Goal: Transaction & Acquisition: Book appointment/travel/reservation

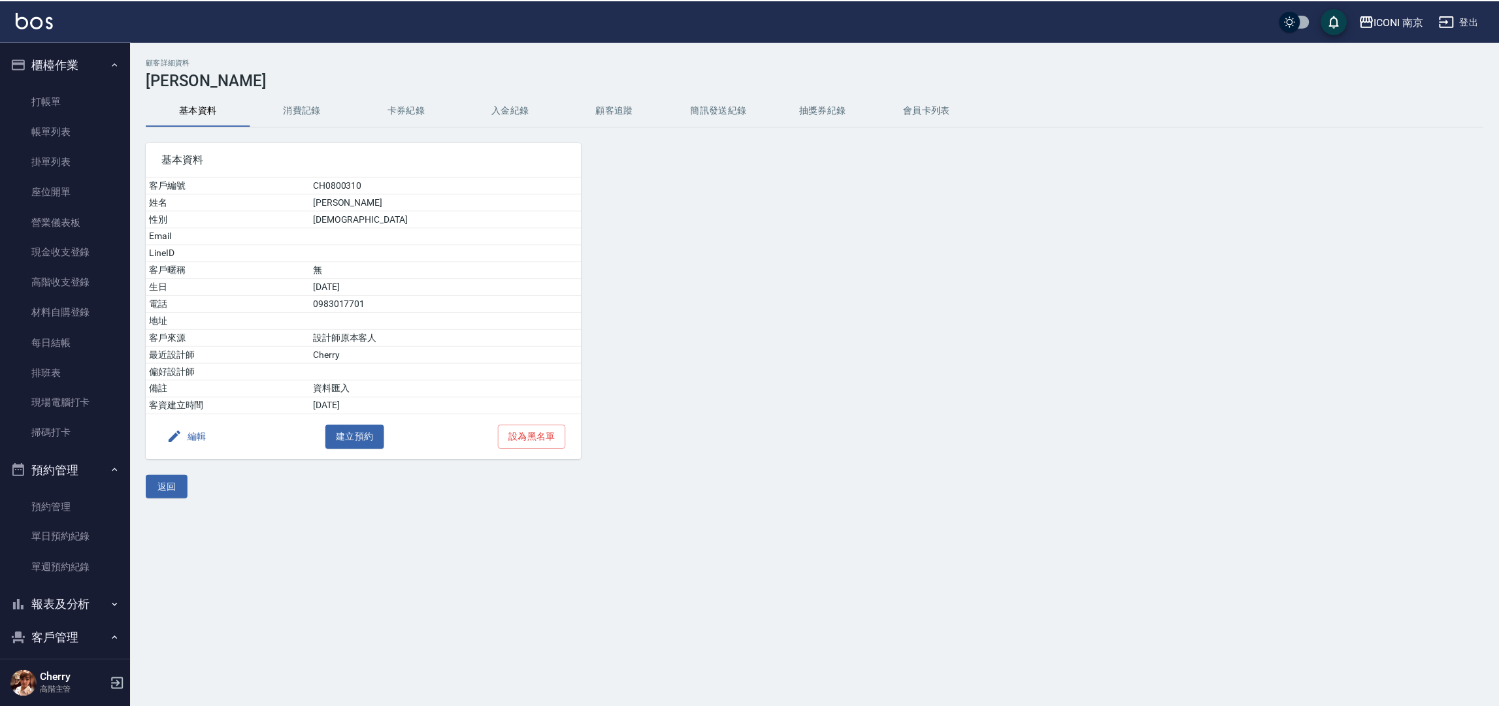
scroll to position [178, 0]
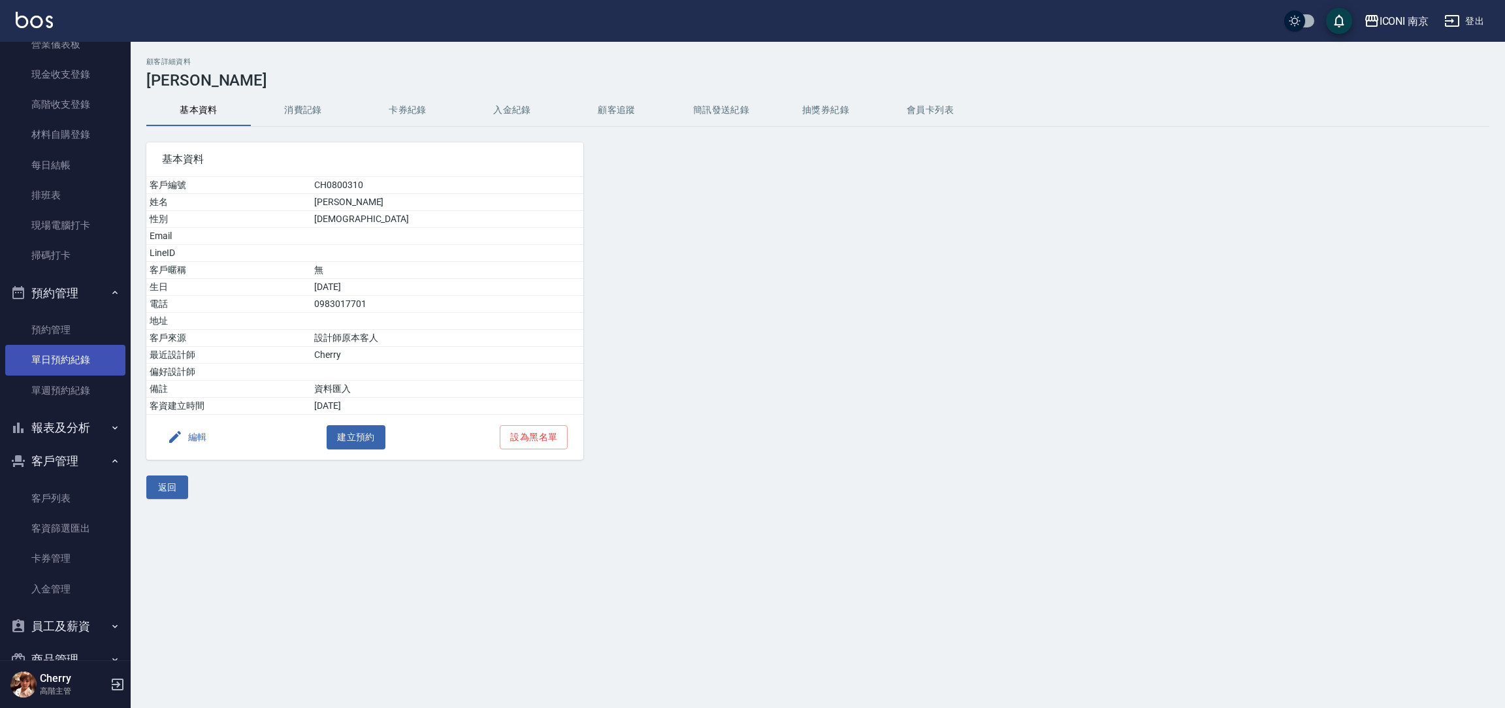
click at [79, 361] on link "單日預約紀錄" at bounding box center [65, 360] width 120 height 30
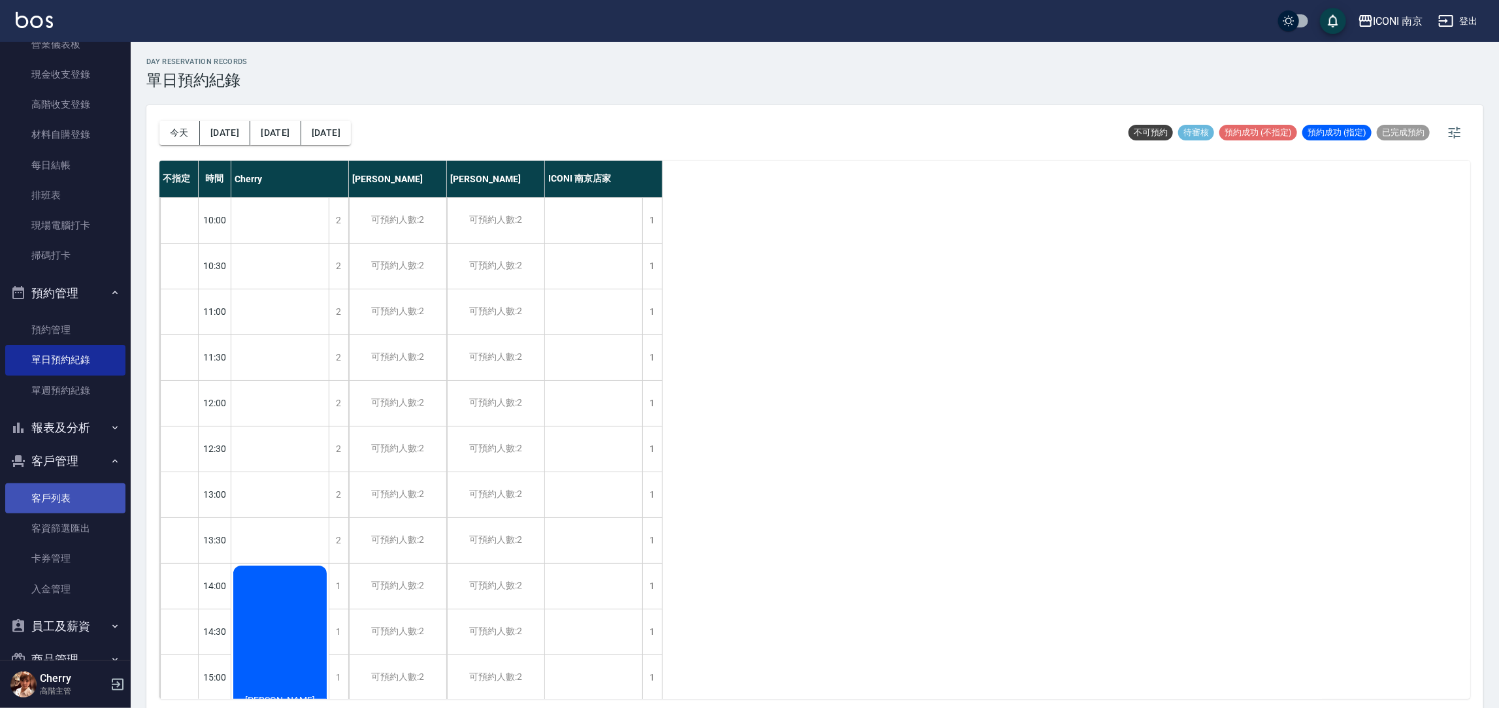
click at [10, 501] on link "客戶列表" at bounding box center [65, 499] width 120 height 30
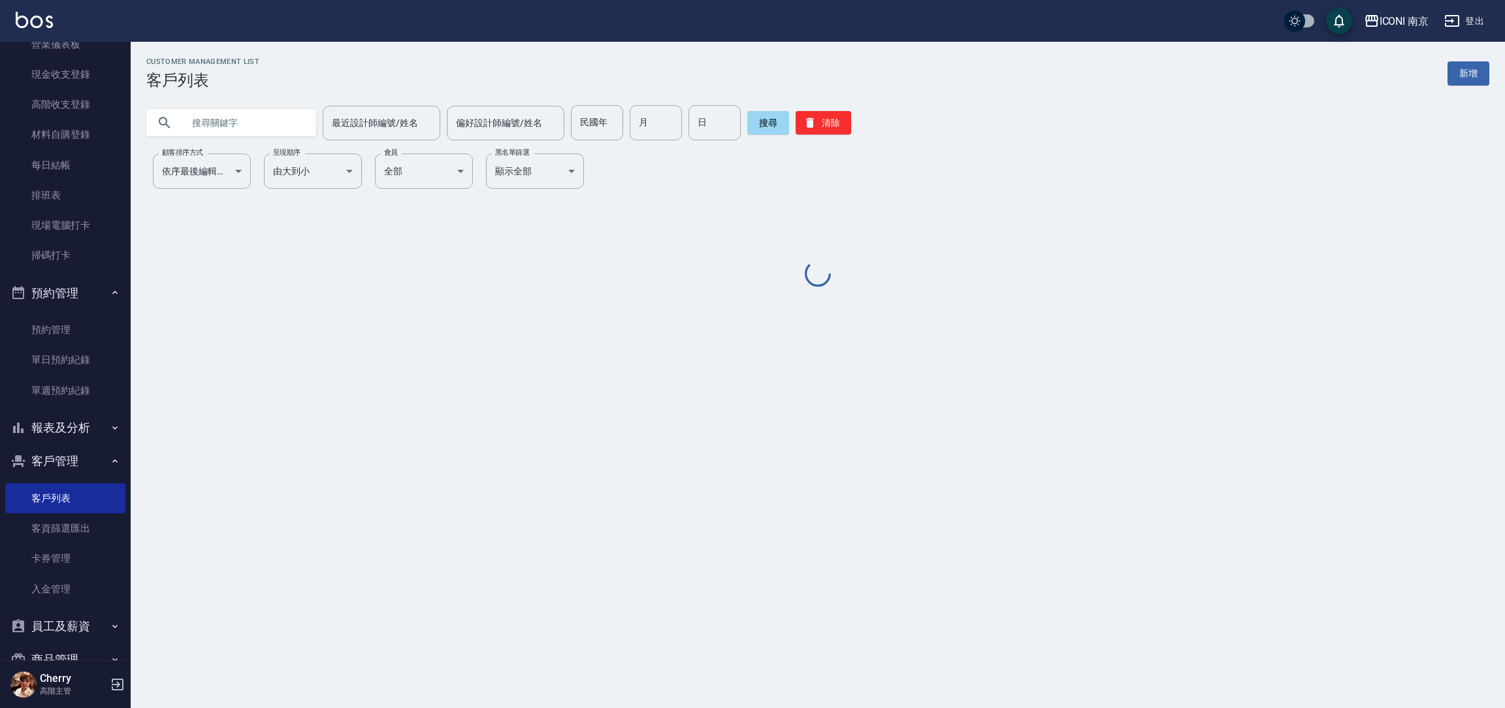
click at [253, 120] on input "text" at bounding box center [244, 122] width 123 height 35
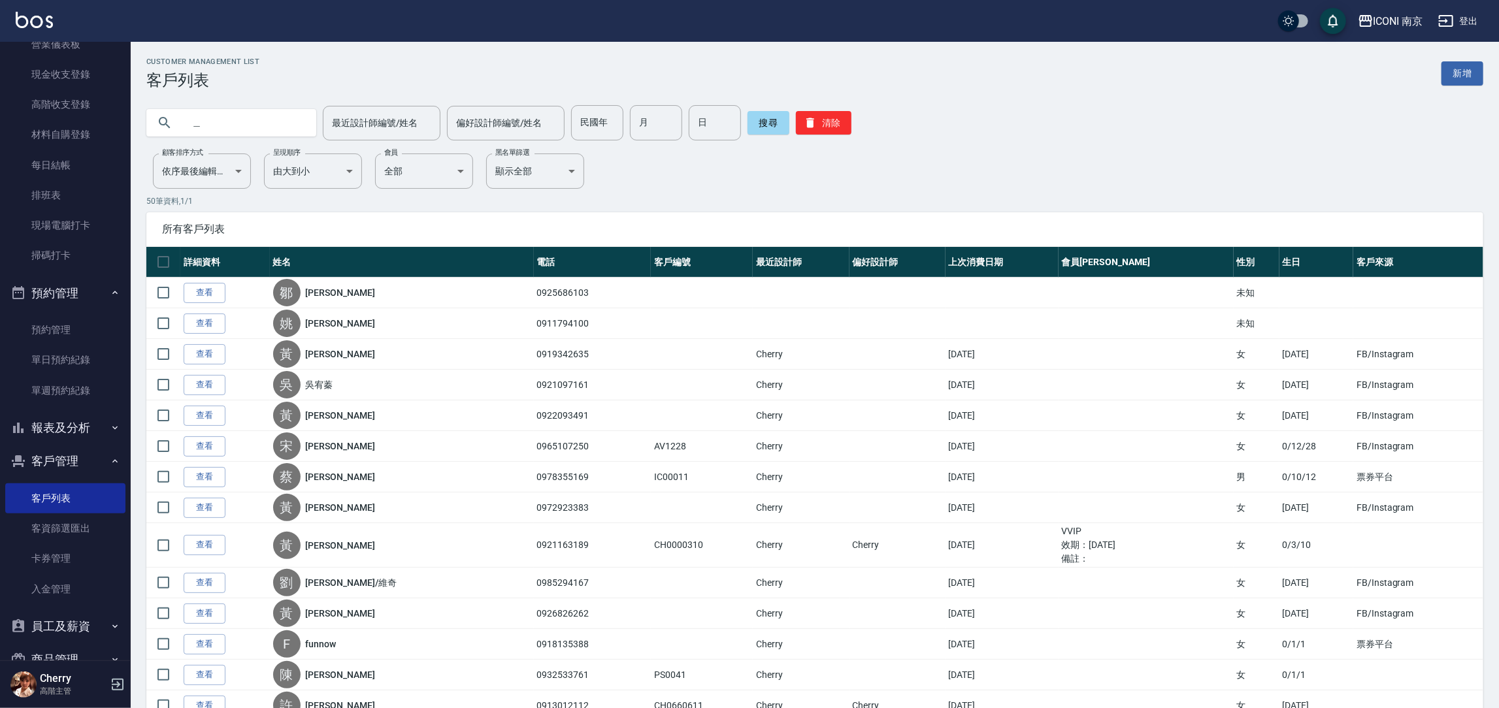
type input "王"
type input "[PERSON_NAME]"
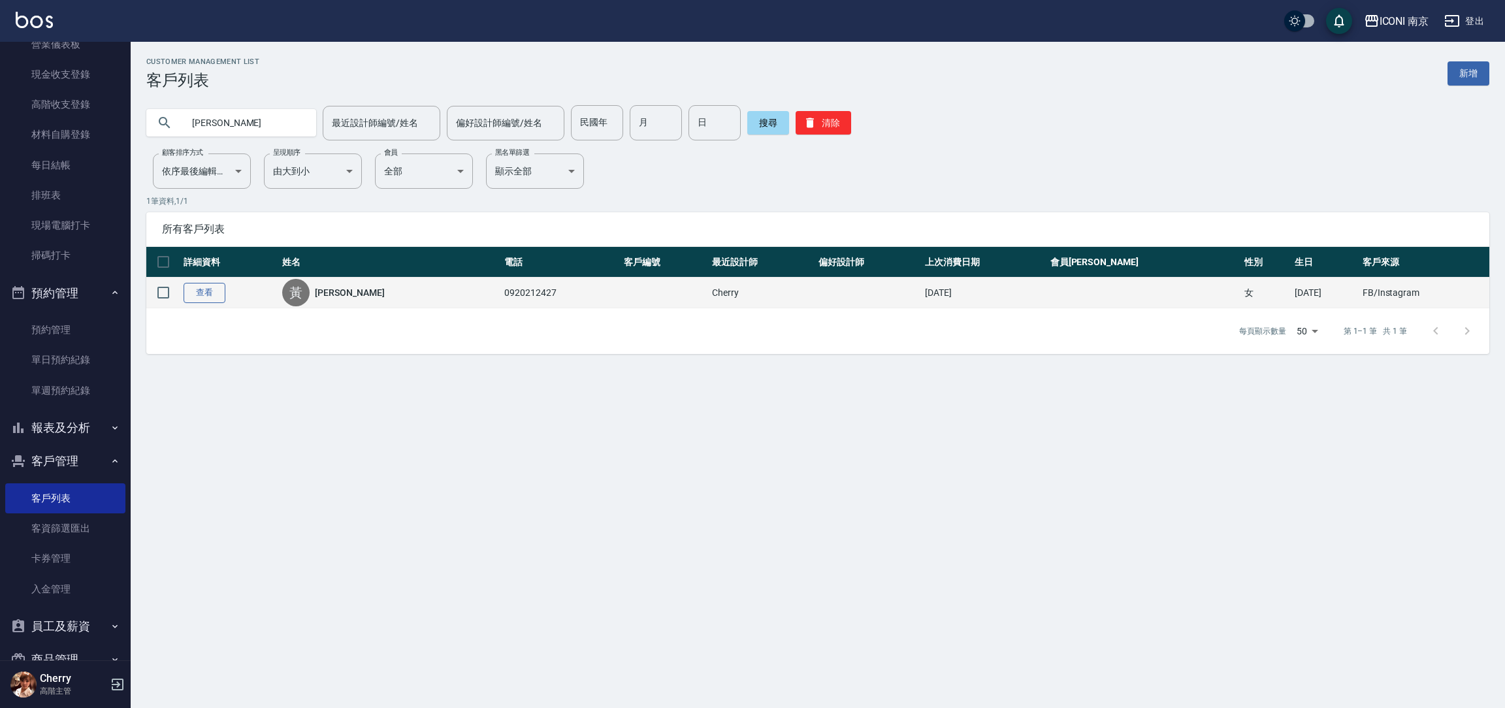
drag, startPoint x: 222, startPoint y: 278, endPoint x: 218, endPoint y: 297, distance: 19.4
click at [218, 281] on td "查看" at bounding box center [229, 293] width 99 height 31
click at [218, 297] on link "查看" at bounding box center [205, 293] width 42 height 20
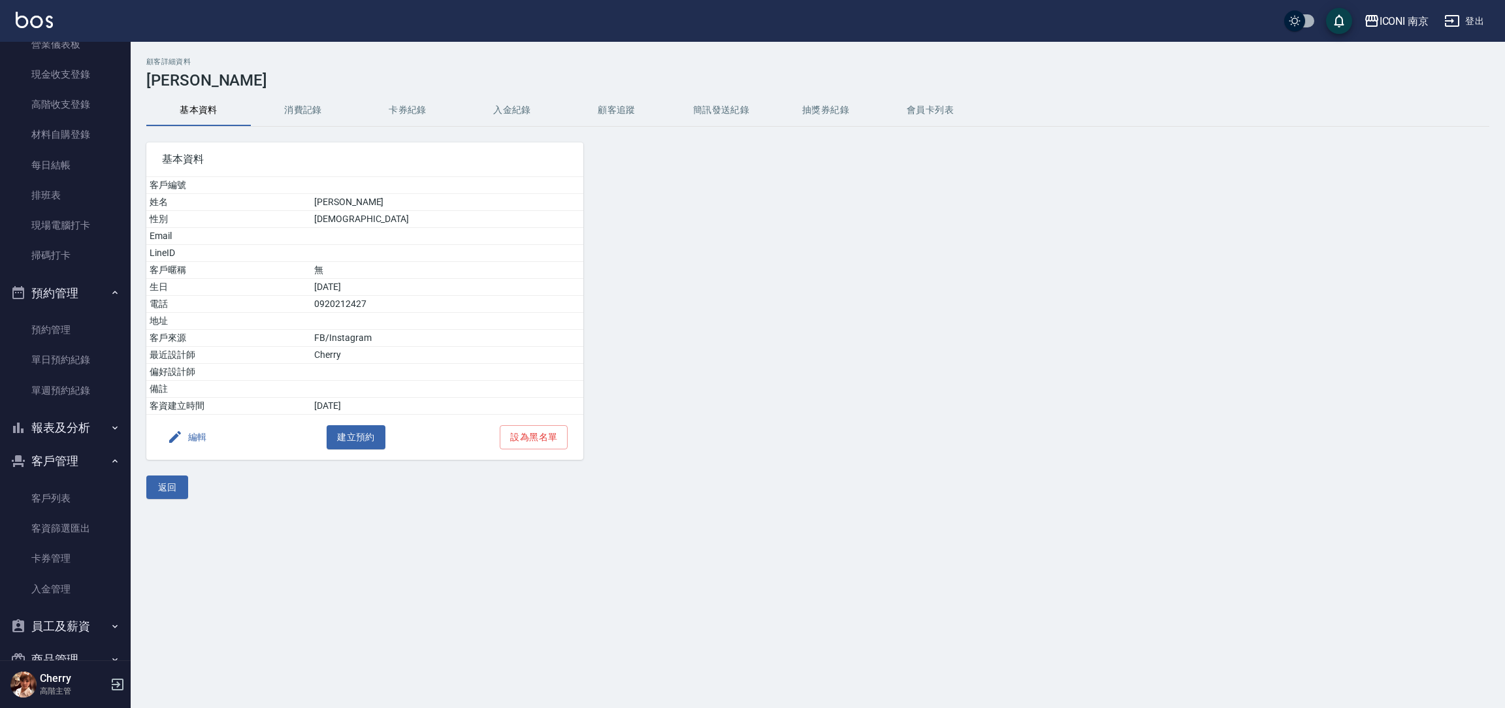
click at [299, 112] on button "消費記錄" at bounding box center [303, 110] width 105 height 31
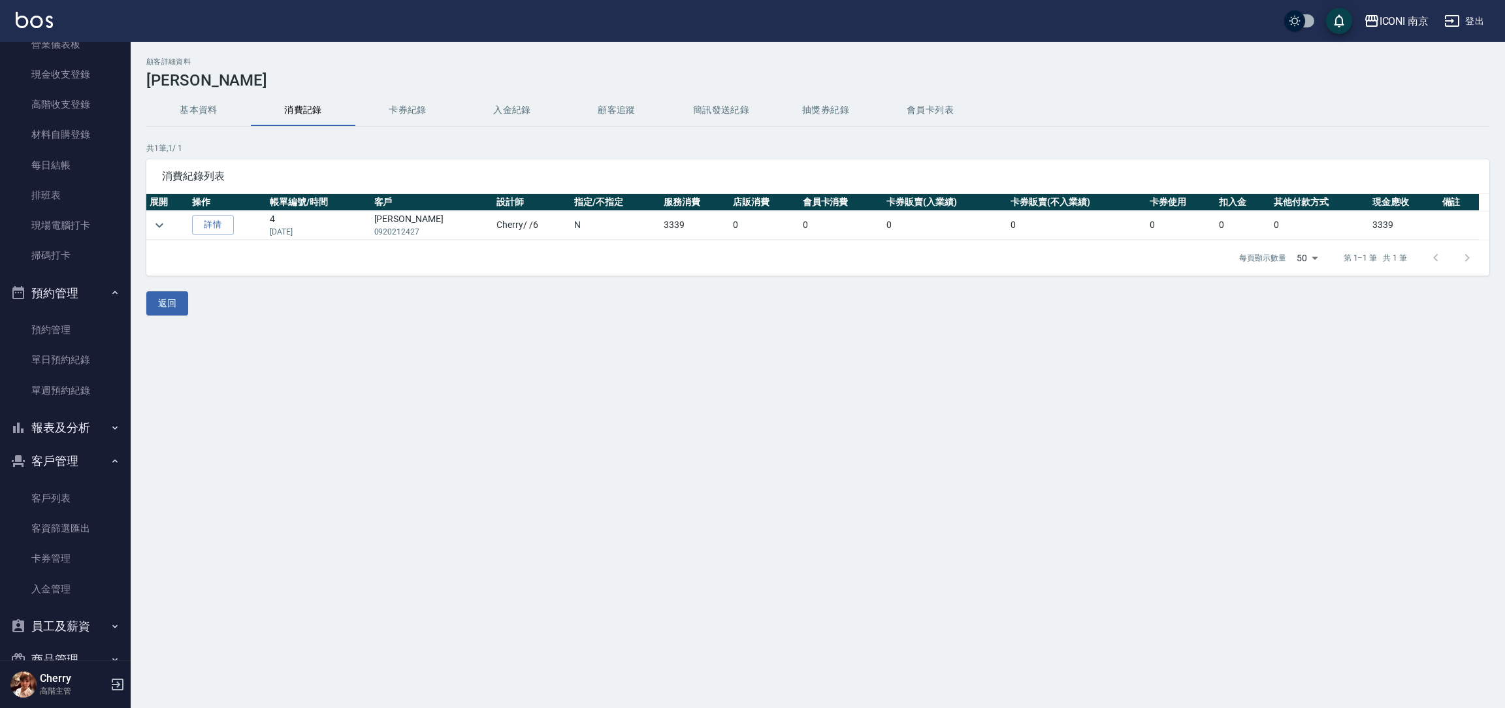
click at [214, 106] on button "基本資料" at bounding box center [198, 110] width 105 height 31
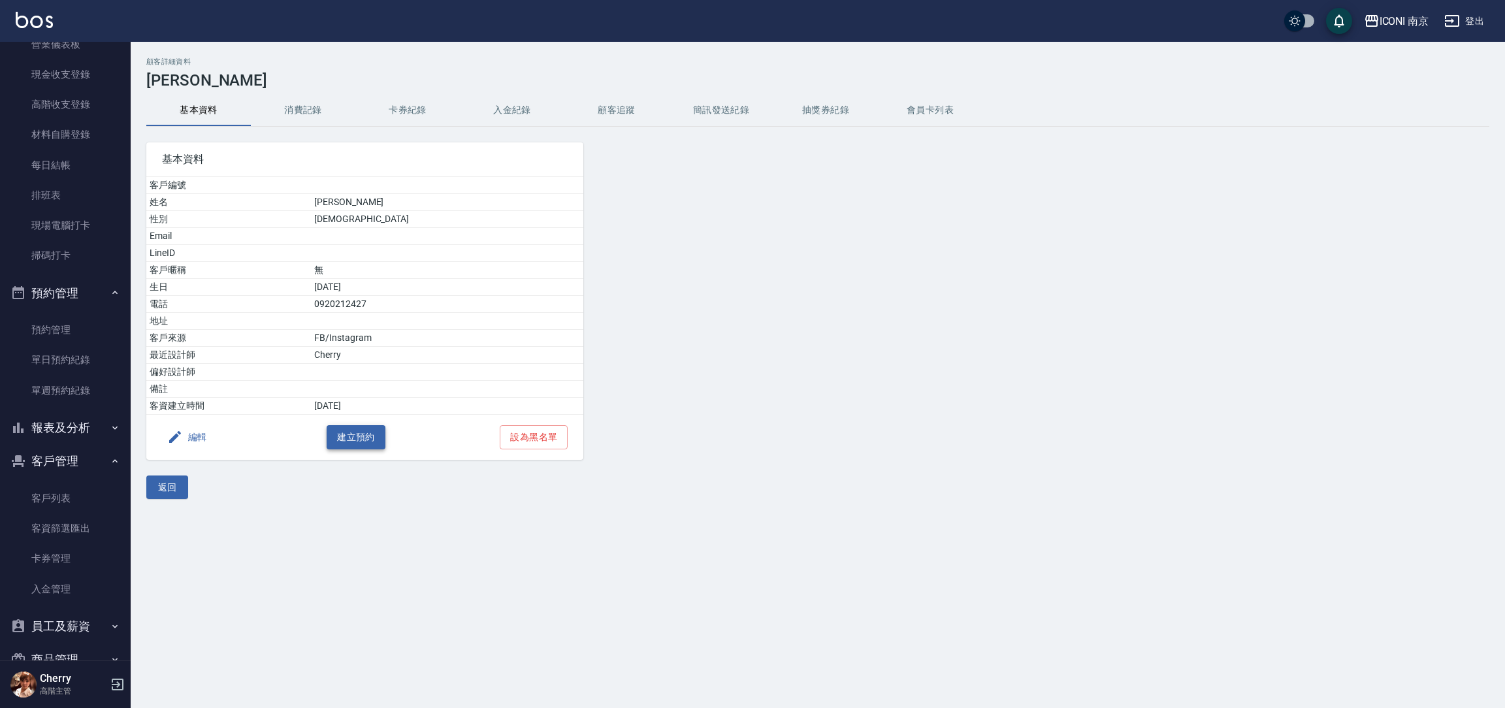
click at [342, 440] on button "建立預約" at bounding box center [356, 437] width 59 height 24
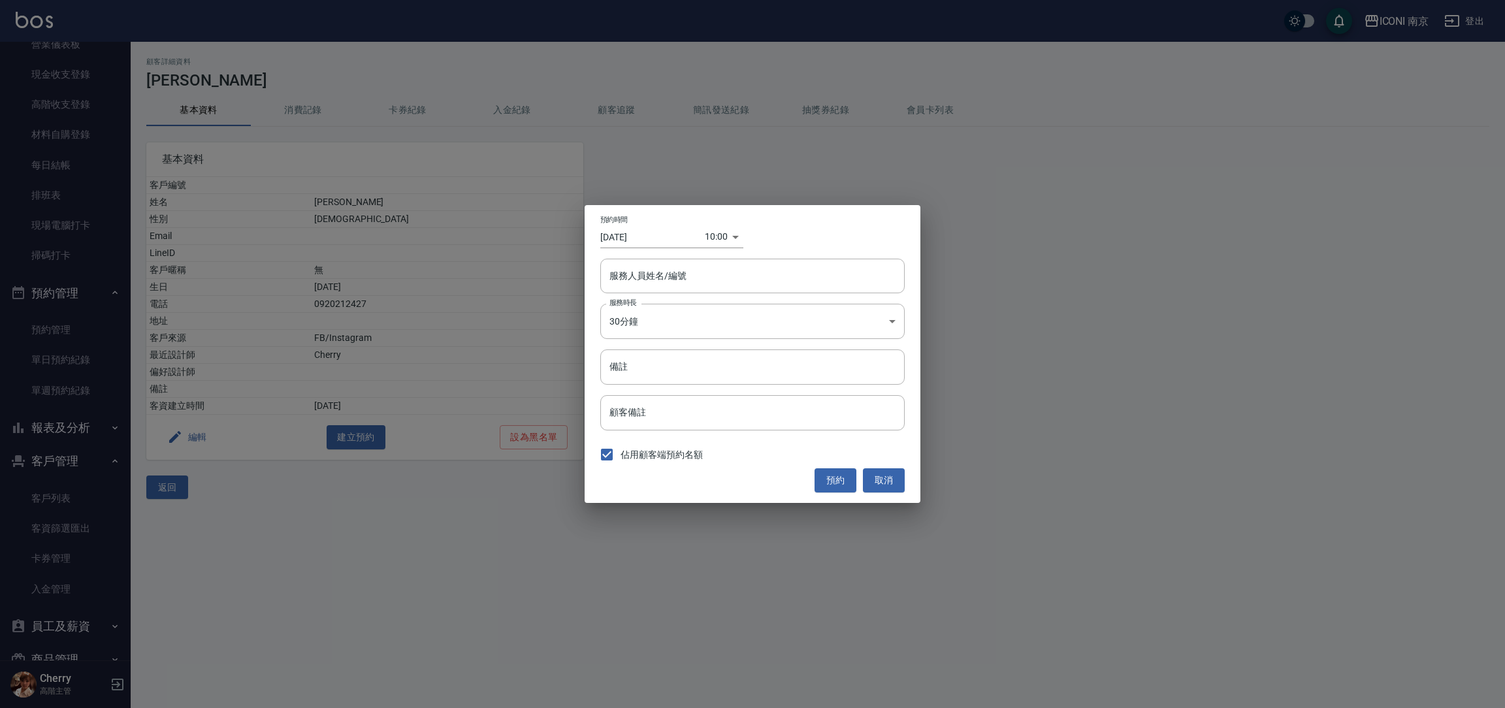
click at [652, 251] on div "預約時間 [DATE] 10:00 1757296800000 服務人員姓名/編號 服務人員姓名/編號 服務時長 30分鐘 1 服務時長 備註 備註 顧客備註…" at bounding box center [753, 353] width 336 height 297
click at [657, 233] on input "[DATE]" at bounding box center [652, 237] width 105 height 22
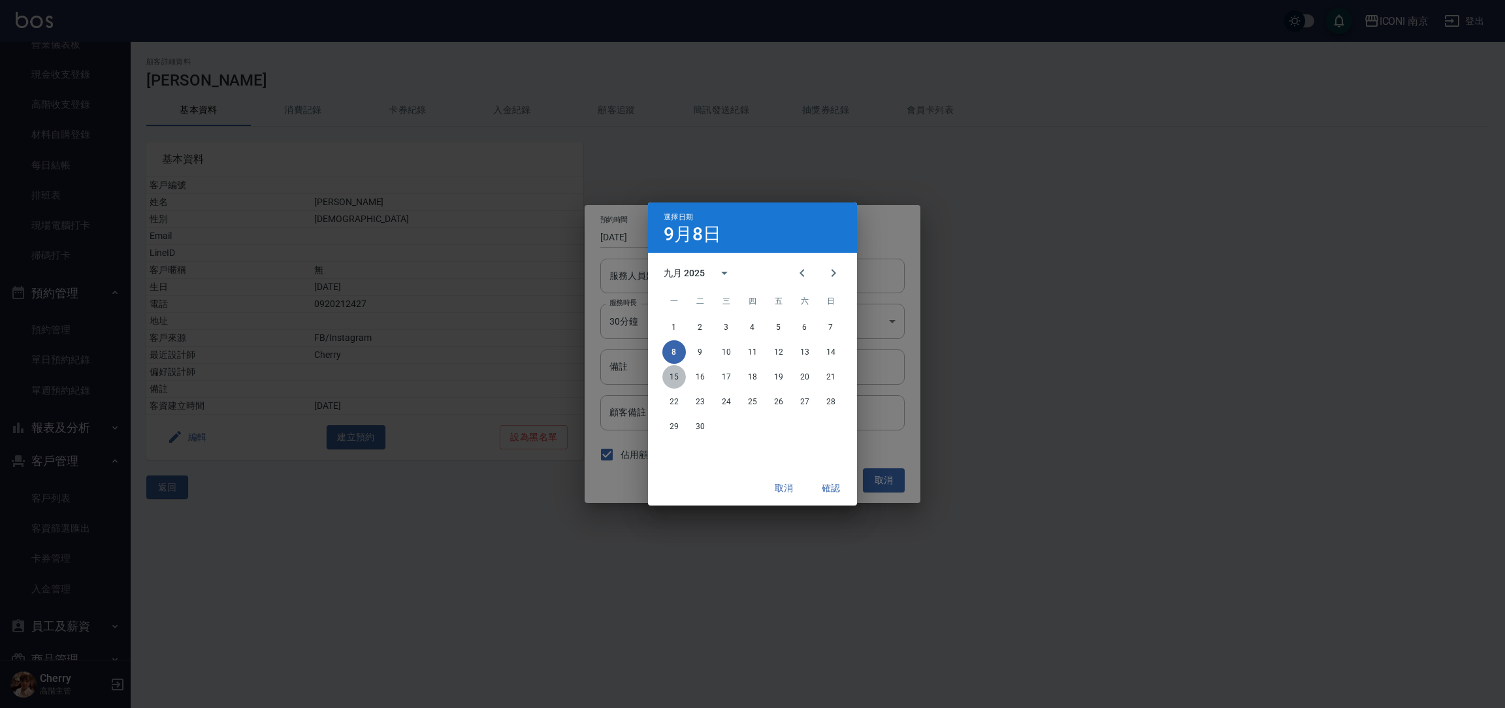
click at [670, 376] on button "15" at bounding box center [675, 377] width 24 height 24
type input "[DATE]"
type input "1757901600000"
click at [826, 482] on button "確認" at bounding box center [831, 488] width 42 height 24
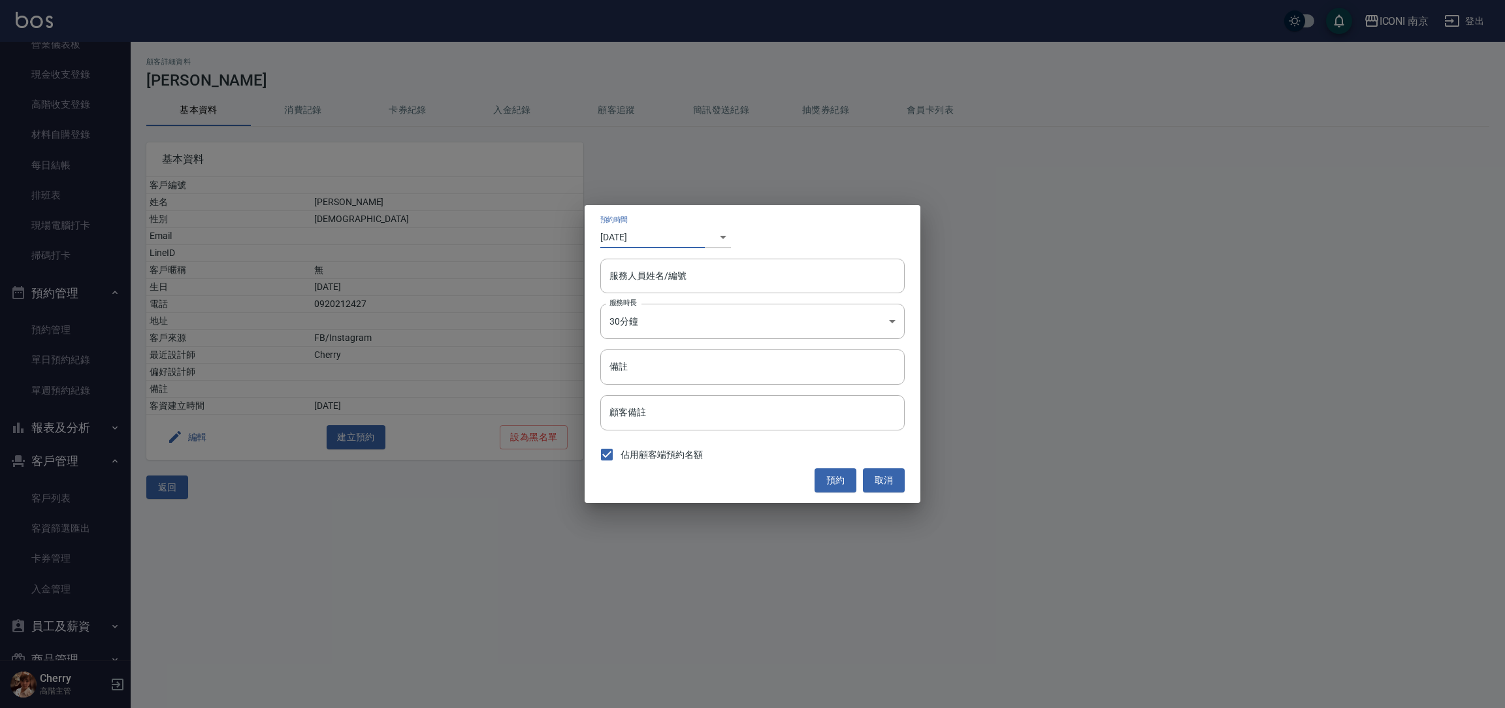
click at [701, 238] on input "[DATE]" at bounding box center [652, 237] width 105 height 22
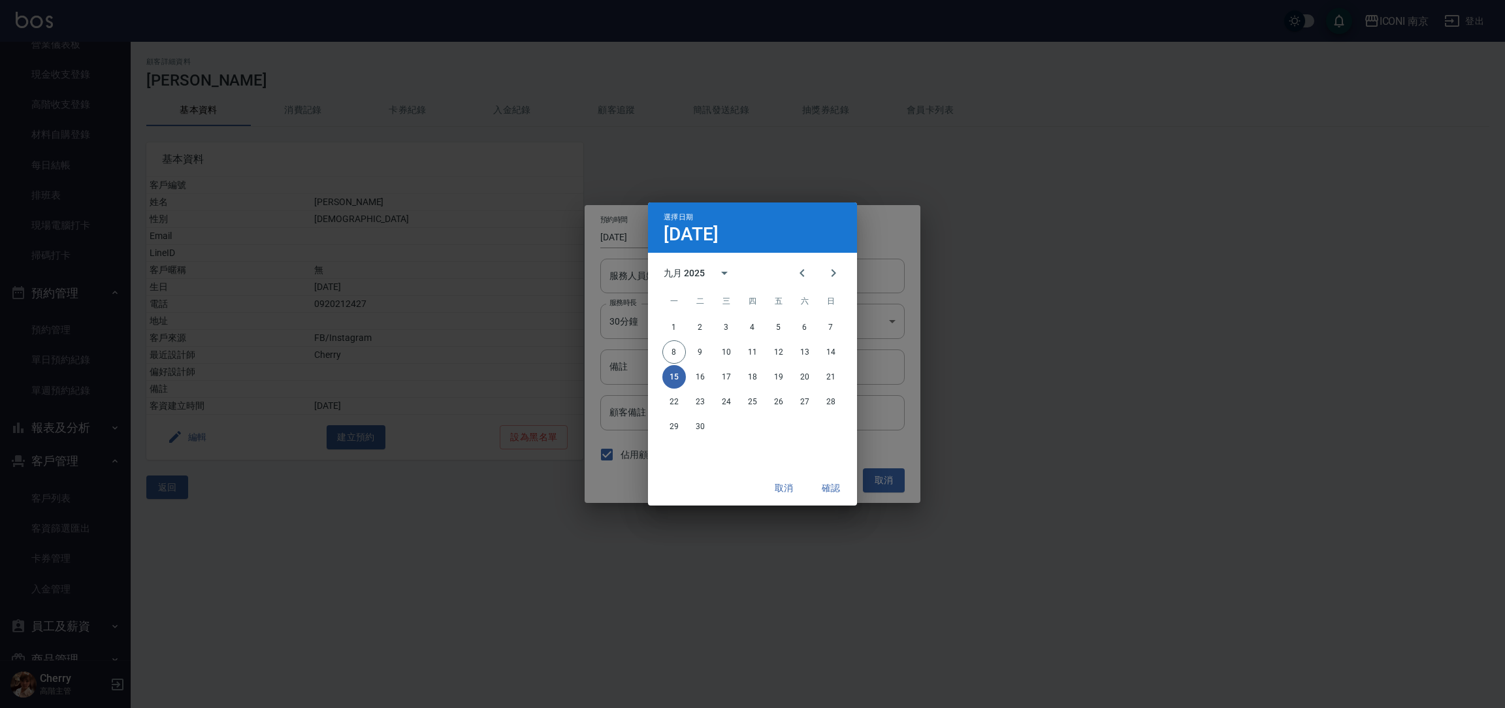
click at [709, 238] on h4 "[DATE]" at bounding box center [691, 235] width 55 height 16
click at [774, 479] on button "取消" at bounding box center [784, 488] width 42 height 24
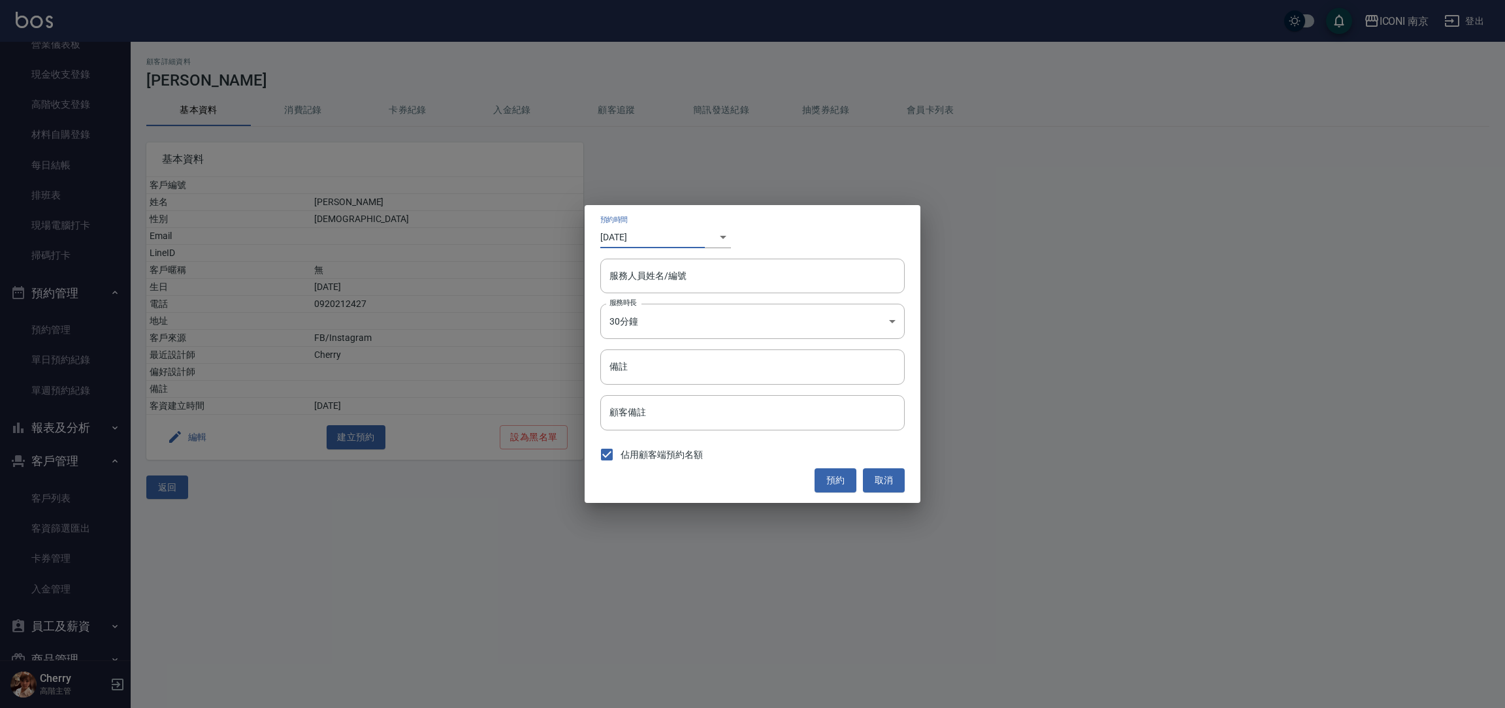
click at [719, 239] on div "​ 1757901600000" at bounding box center [718, 237] width 26 height 22
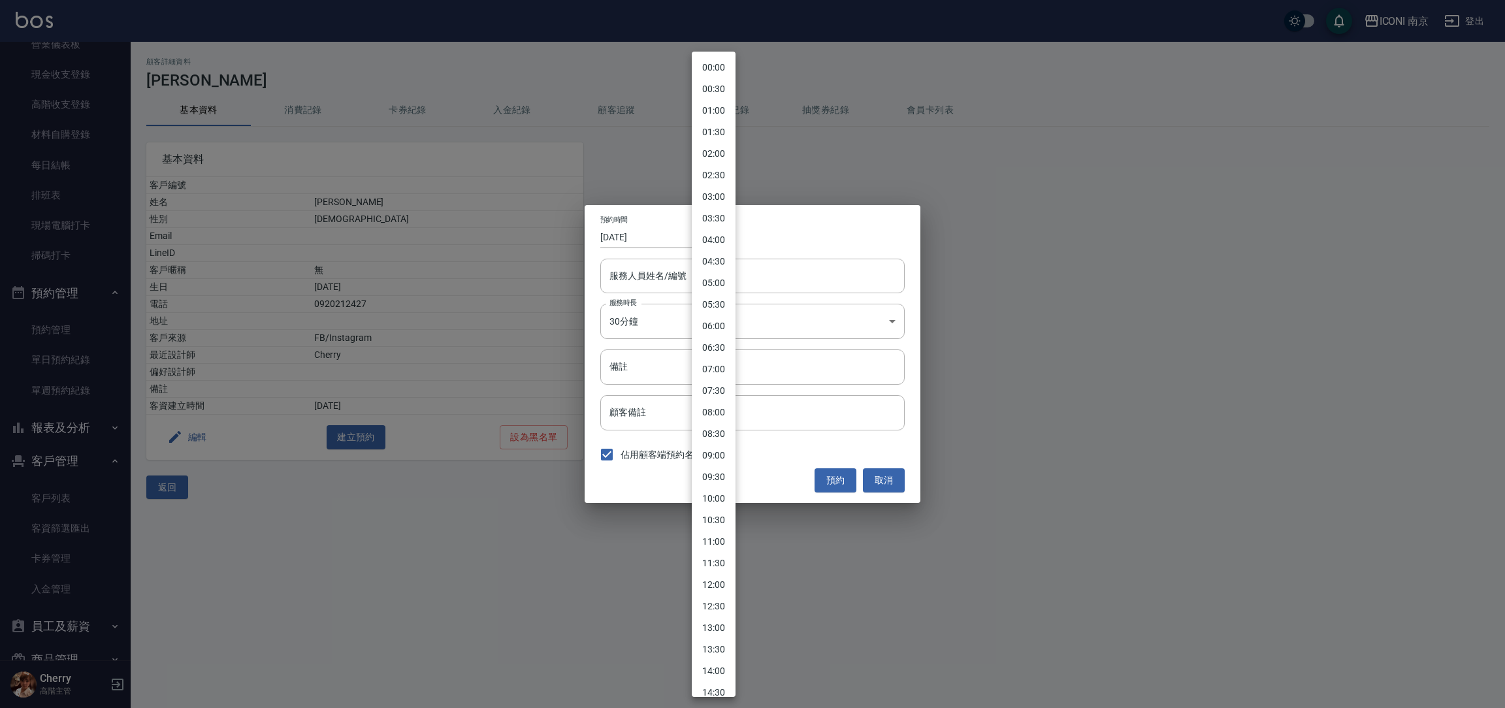
click at [712, 239] on body "ICONI 南京 登出 櫃檯作業 打帳單 帳單列表 掛單列表 座位開單 營業儀表板 現金收支登錄 高階收支登錄 材料自購登錄 每日結帳 排班表 現場電腦打卡 …" at bounding box center [752, 354] width 1505 height 708
click at [709, 560] on li "11:30" at bounding box center [714, 564] width 44 height 22
type input "[DATE]"
type input "1757302200000"
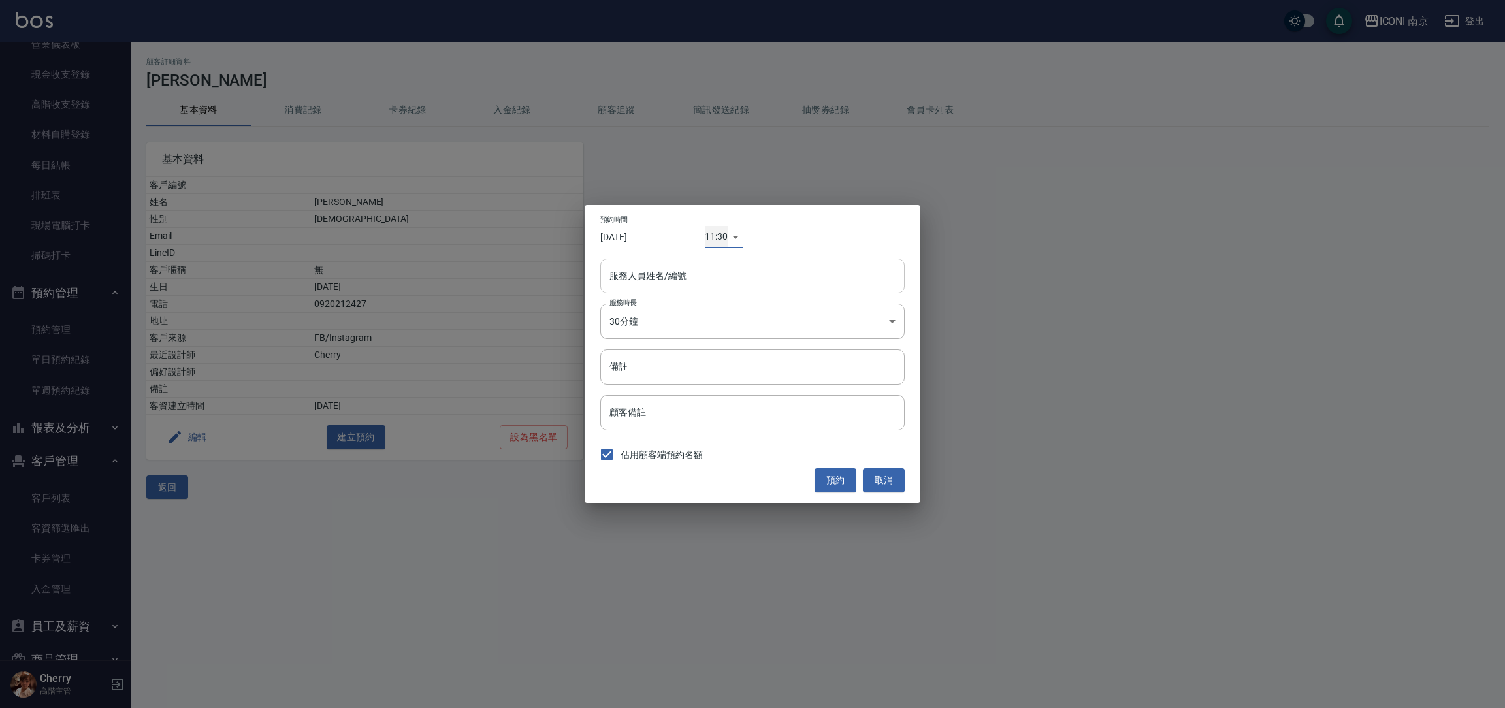
click at [650, 289] on div "服務人員姓名/編號" at bounding box center [752, 276] width 304 height 35
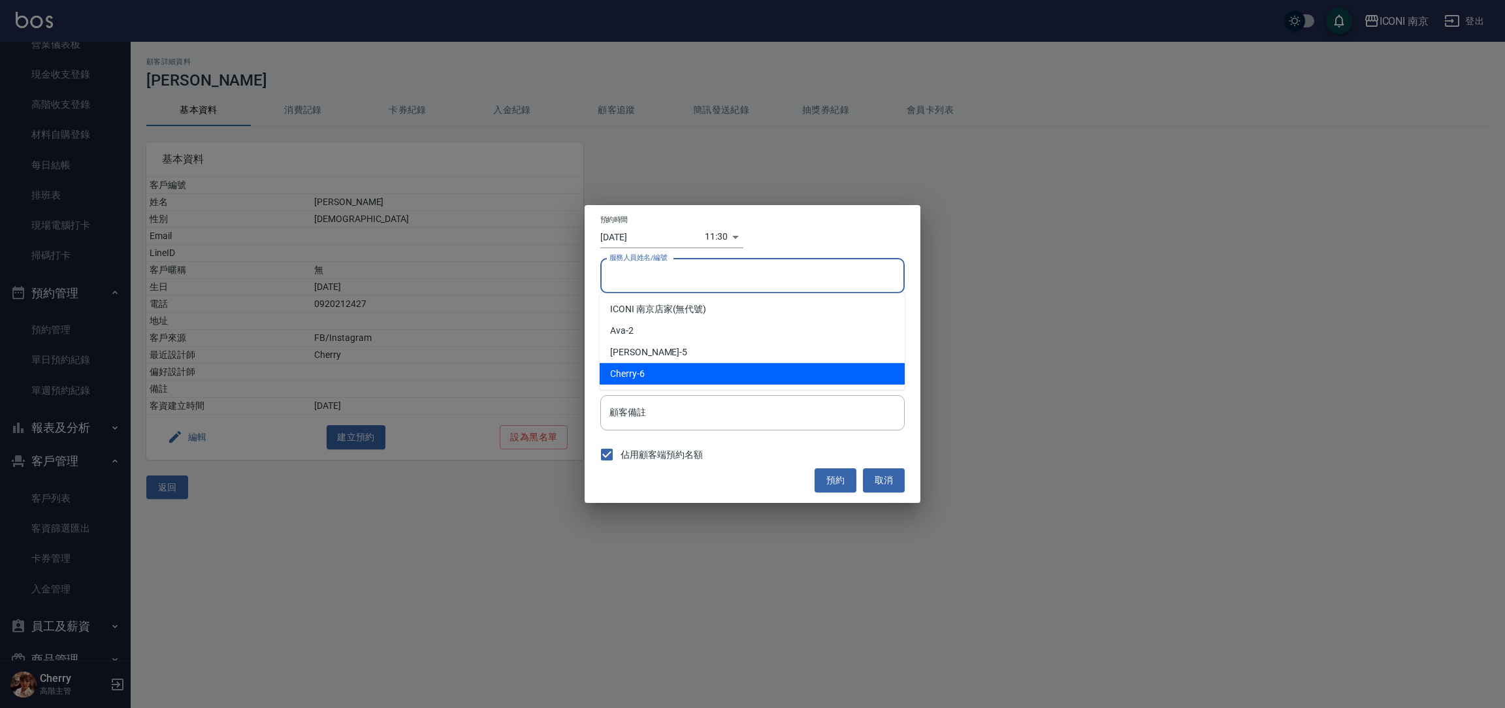
click at [645, 373] on div "Cherry -6" at bounding box center [752, 374] width 305 height 22
type input "Cherry-6"
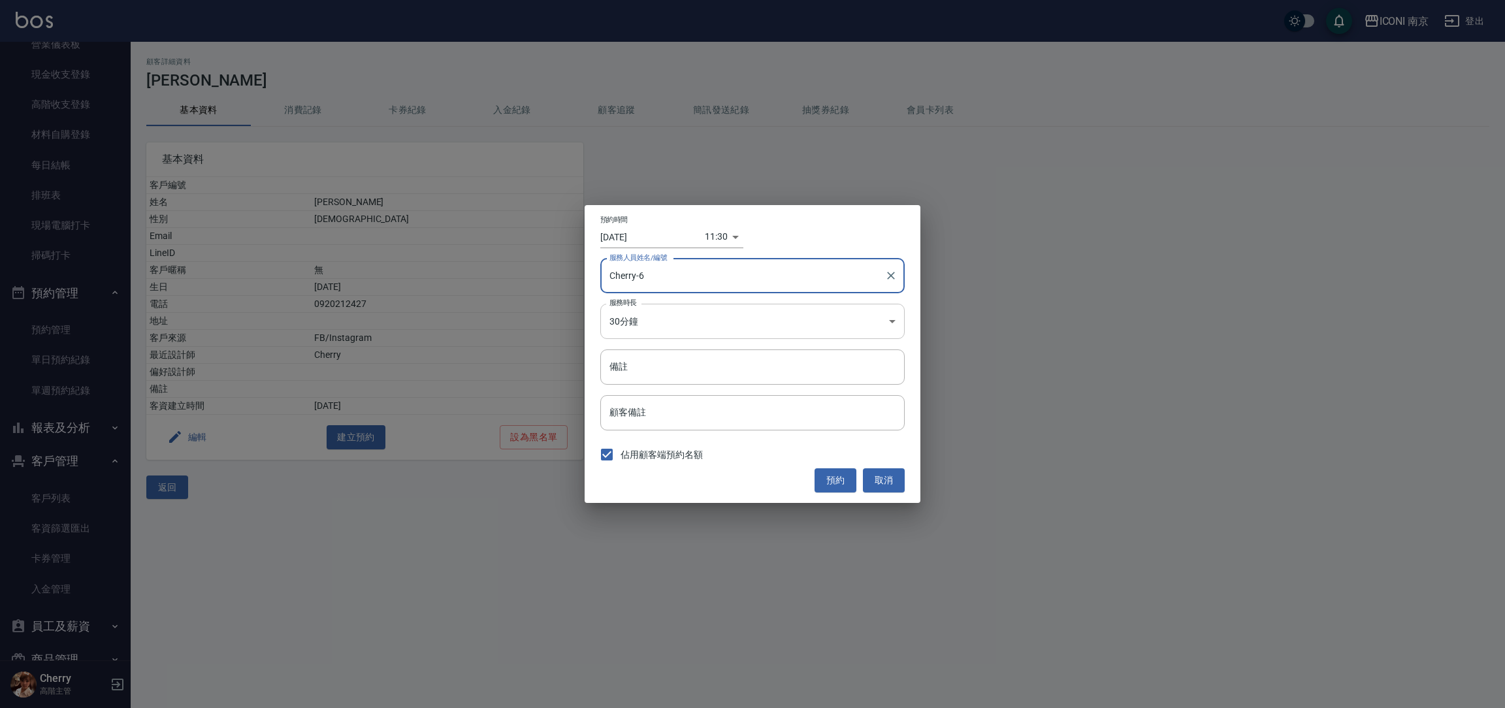
click at [646, 334] on body "ICONI 南京 登出 櫃檯作業 打帳單 帳單列表 掛單列表 座位開單 營業儀表板 現金收支登錄 高階收支登錄 材料自購登錄 每日結帳 排班表 現場電腦打卡 …" at bounding box center [752, 354] width 1505 height 708
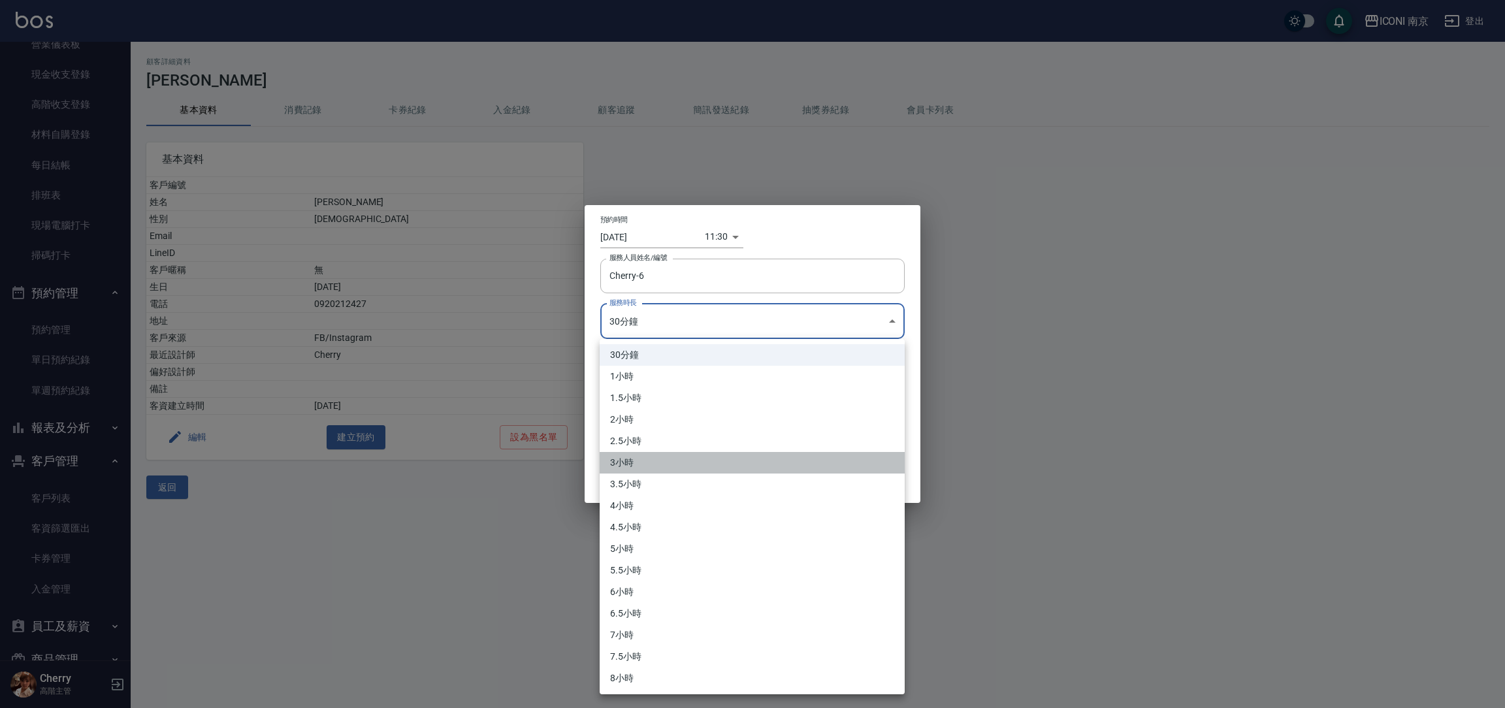
click at [632, 463] on li "3小時" at bounding box center [752, 463] width 305 height 22
type input "6"
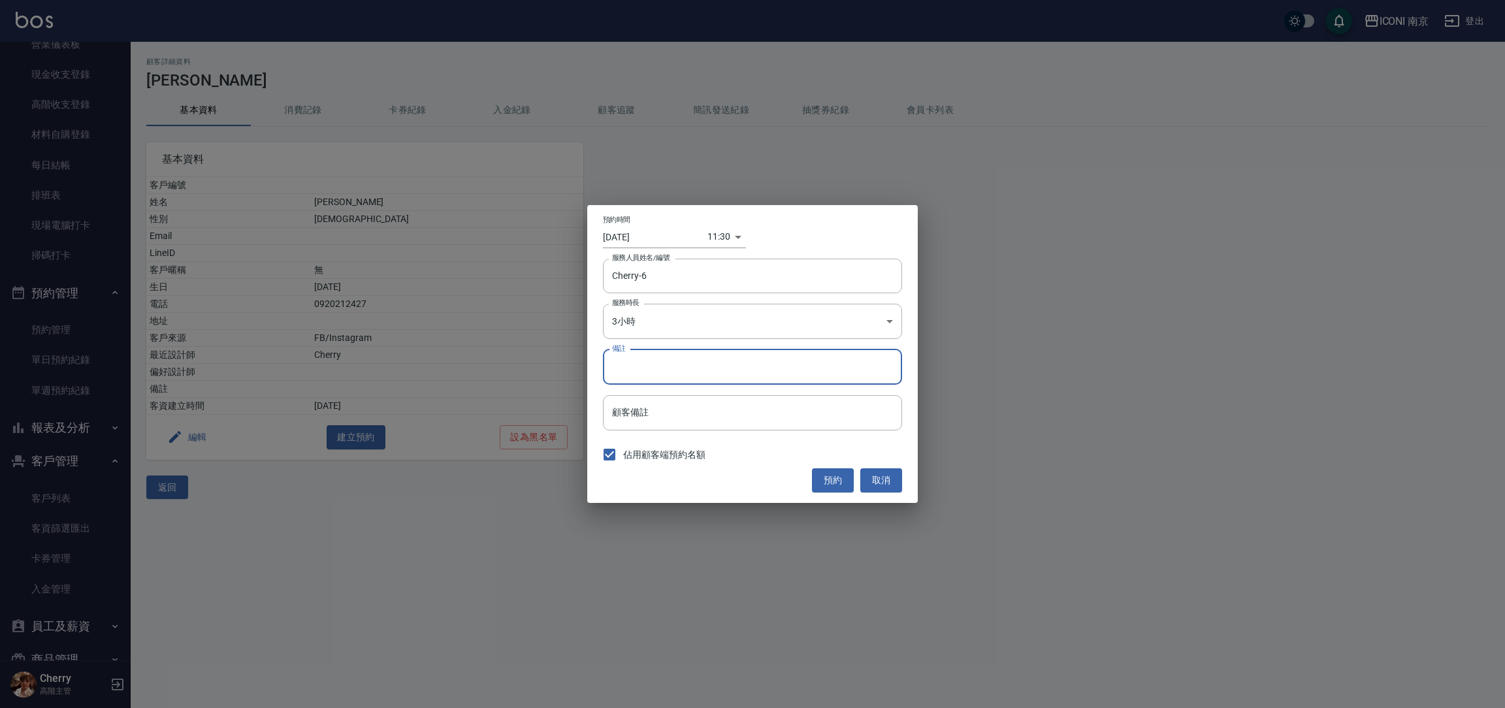
click at [650, 368] on input "備註" at bounding box center [752, 367] width 299 height 35
click at [617, 364] on input "染+護8折" at bounding box center [752, 367] width 299 height 35
type input "染1980+護8折"
click at [646, 228] on input "[DATE]" at bounding box center [655, 237] width 105 height 22
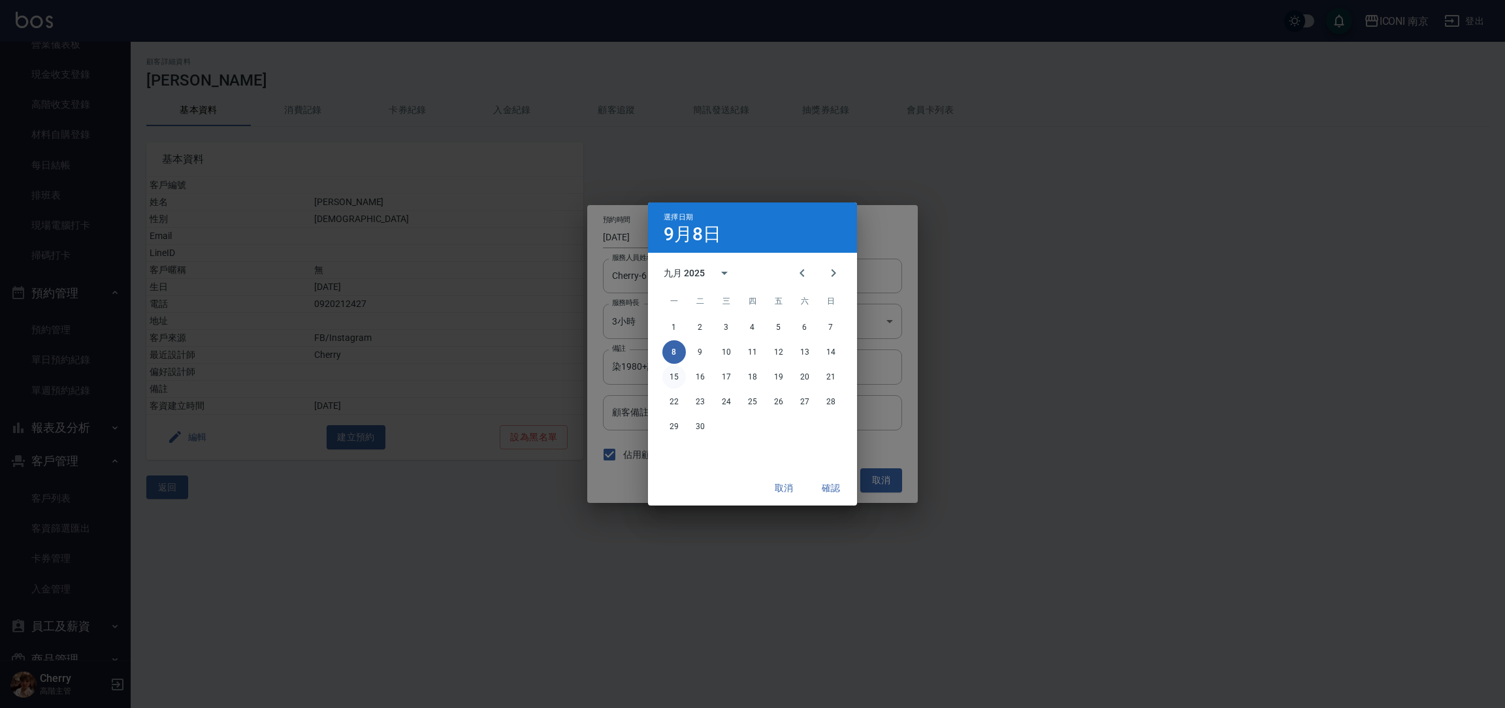
click at [671, 367] on button "15" at bounding box center [675, 377] width 24 height 24
type input "[DATE]"
type input "1757907000000"
click at [819, 494] on button "確認" at bounding box center [831, 488] width 42 height 24
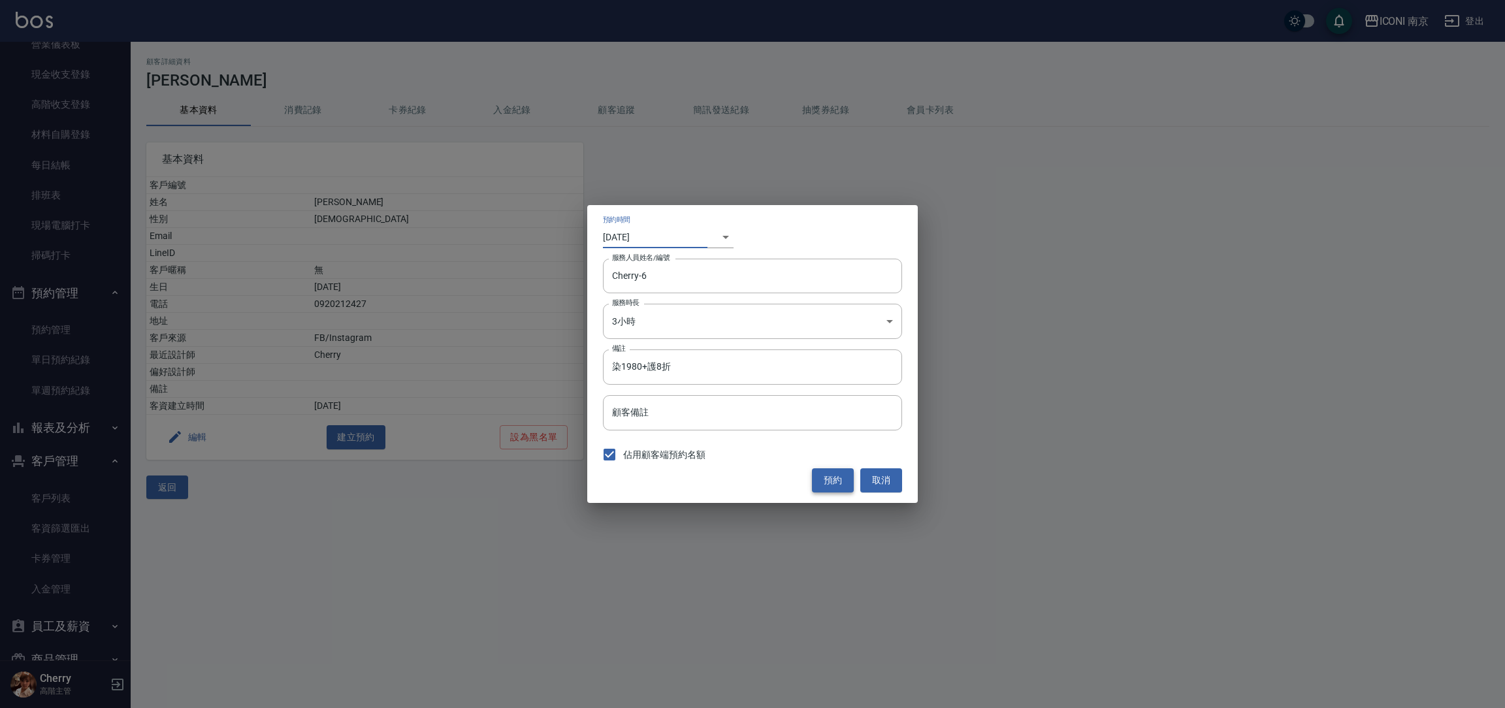
click at [832, 486] on button "預約" at bounding box center [833, 481] width 42 height 24
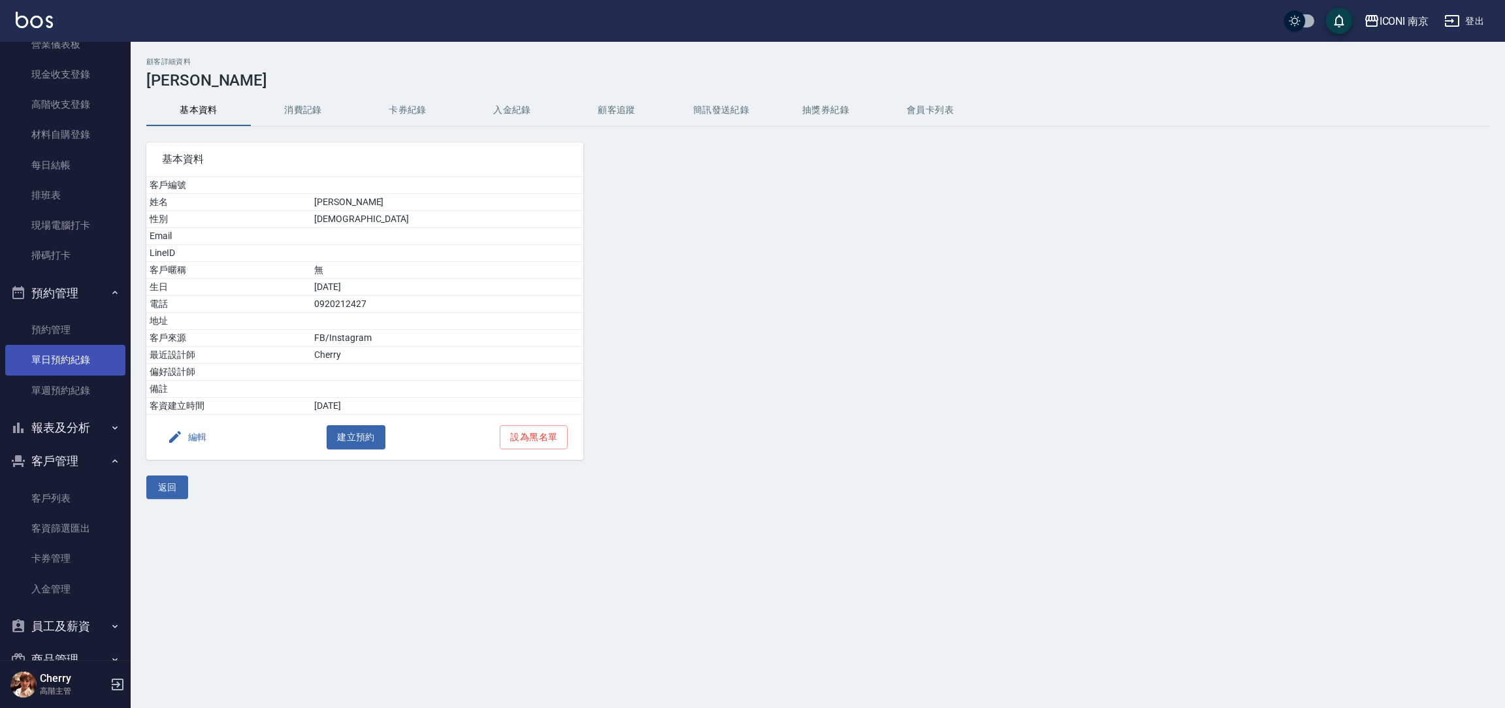
click at [80, 357] on link "單日預約紀錄" at bounding box center [65, 360] width 120 height 30
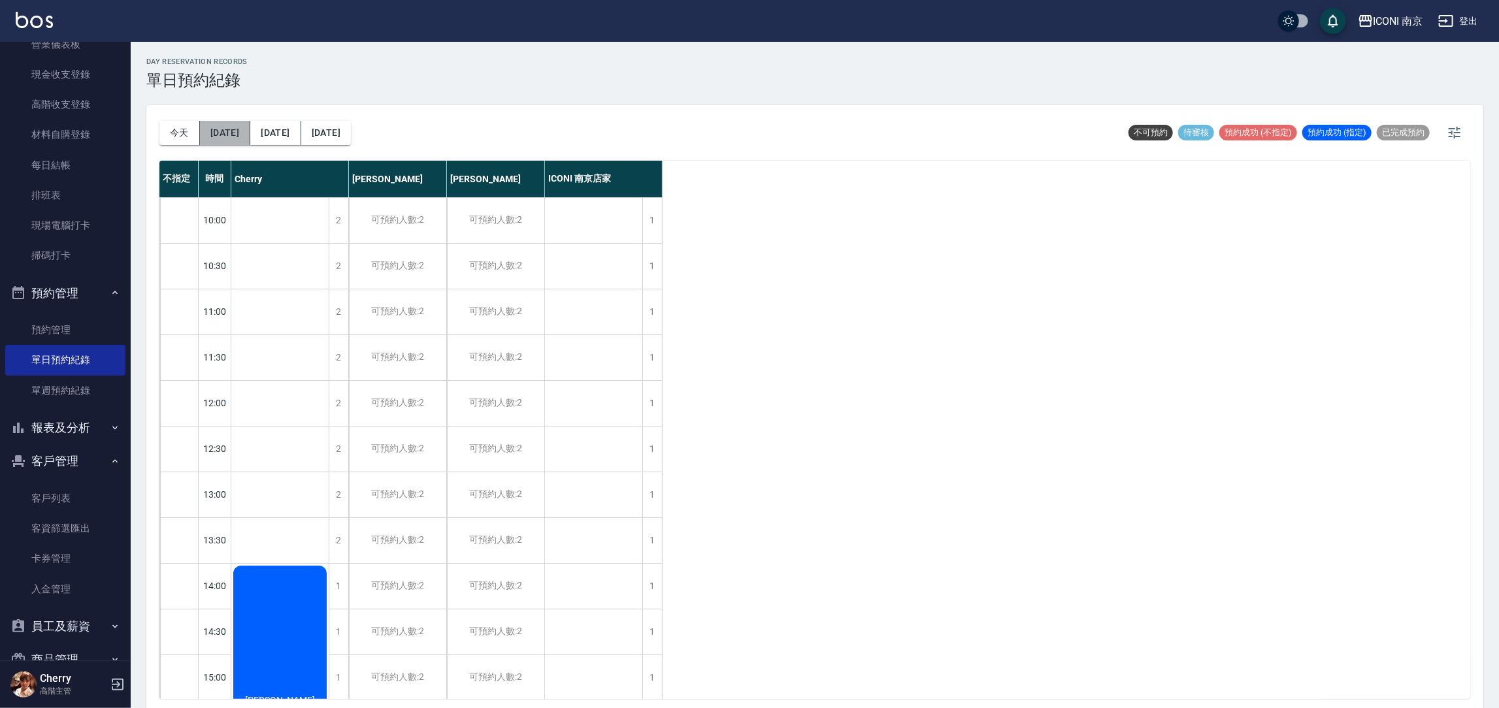
click at [232, 127] on button "[DATE]" at bounding box center [225, 133] width 50 height 24
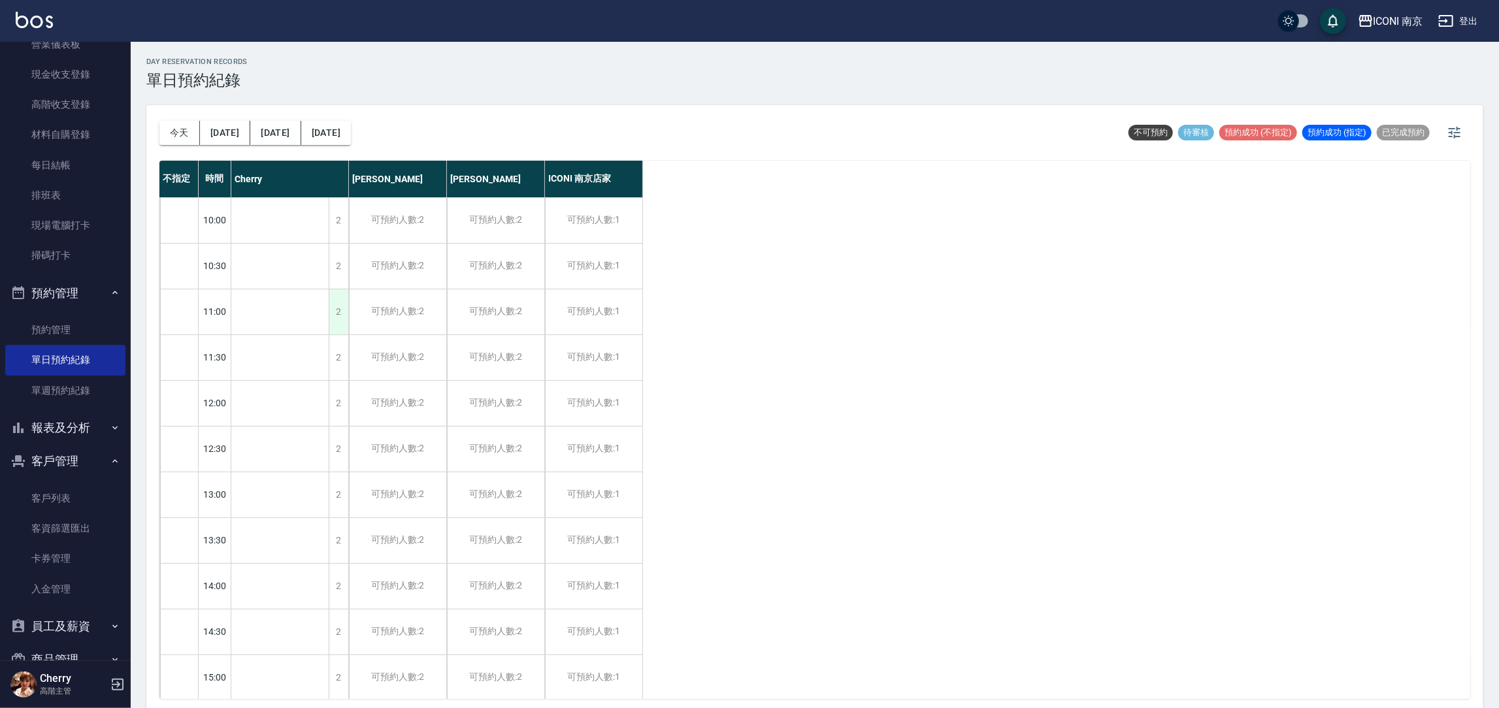
click at [343, 310] on div "2" at bounding box center [339, 311] width 20 height 45
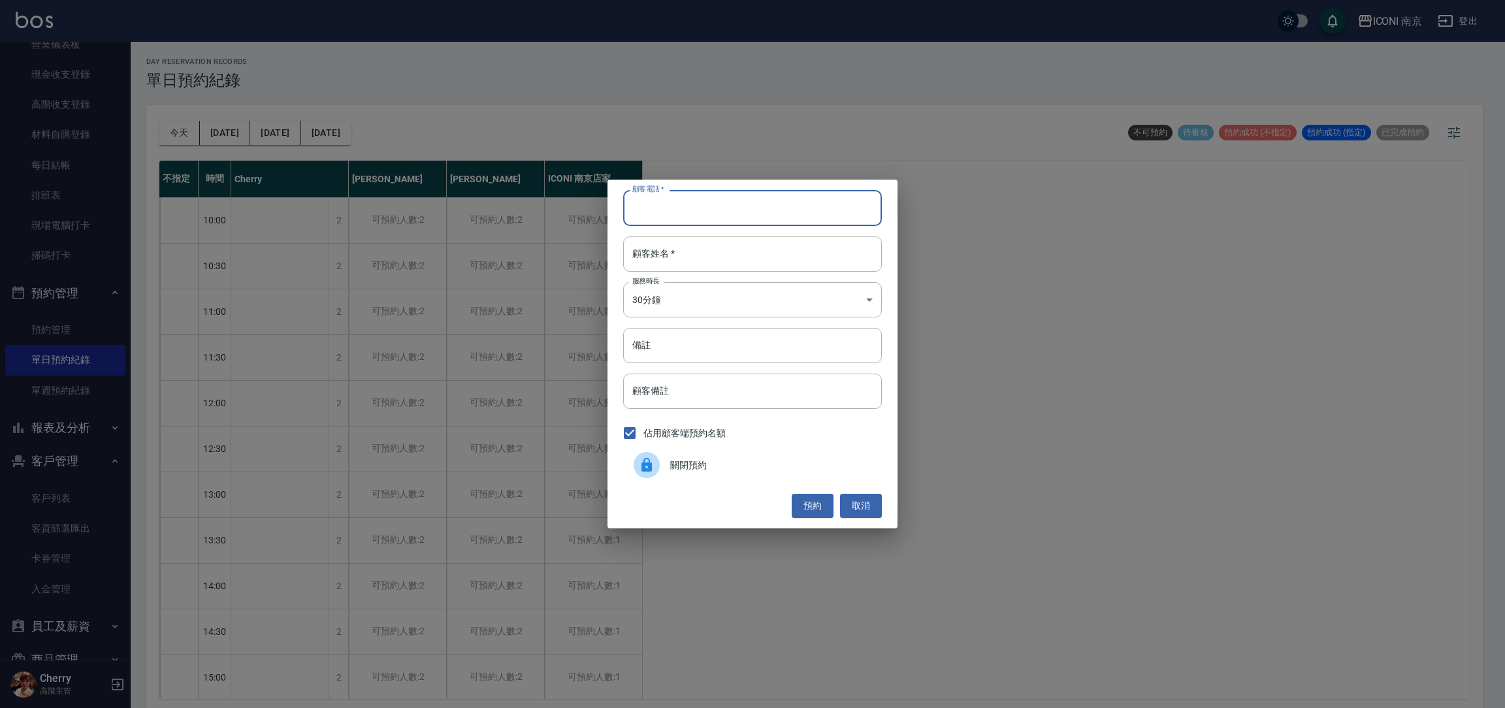
click at [672, 195] on input "顧客電話   *" at bounding box center [752, 207] width 259 height 35
type input "0928456381"
click at [703, 255] on input "顧客姓名   *" at bounding box center [752, 254] width 259 height 35
type input "[PERSON_NAME]"
click at [781, 305] on body "ICONI 南京 登出 櫃檯作業 打帳單 帳單列表 掛單列表 座位開單 營業儀表板 現金收支登錄 高階收支登錄 材料自購登錄 每日結帳 排班表 現場電腦打卡 …" at bounding box center [752, 356] width 1505 height 712
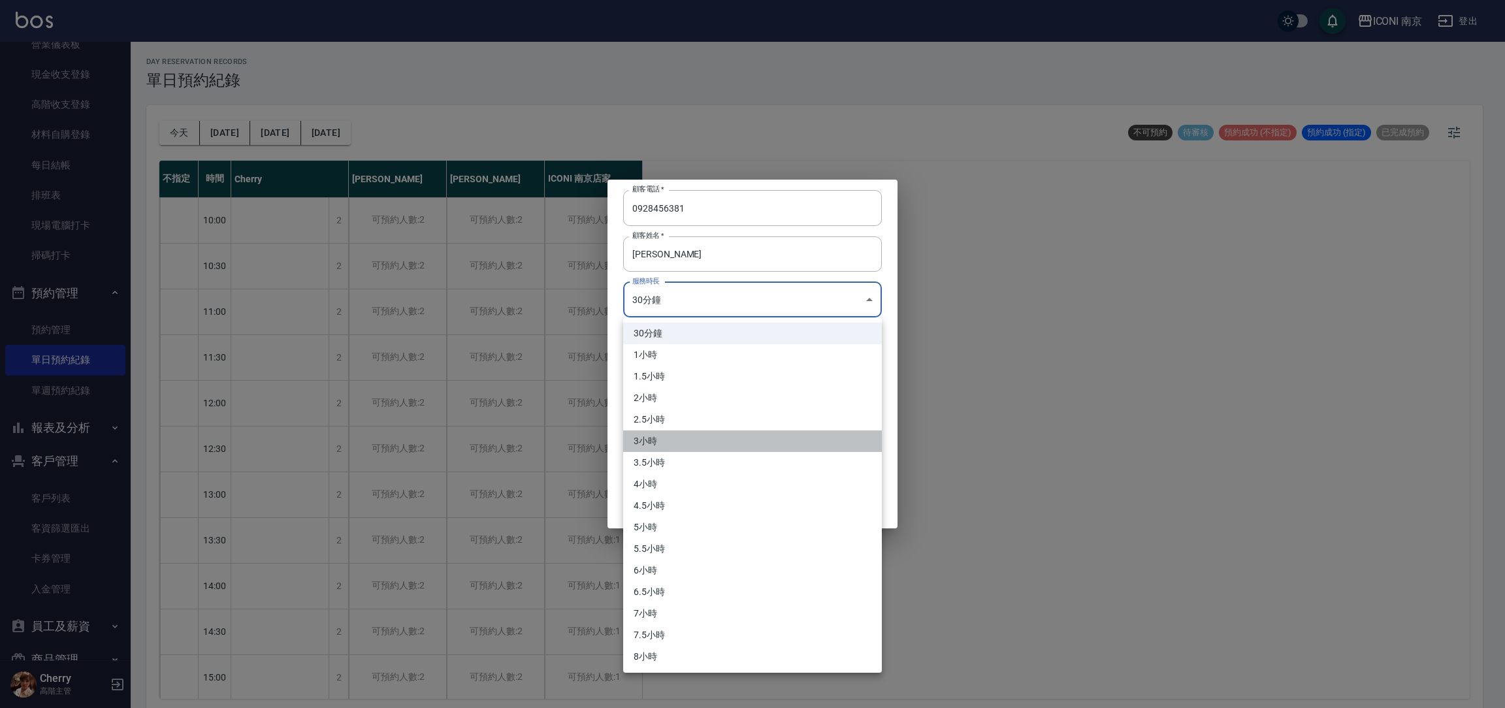
click at [716, 439] on li "3小時" at bounding box center [752, 442] width 259 height 22
type input "6"
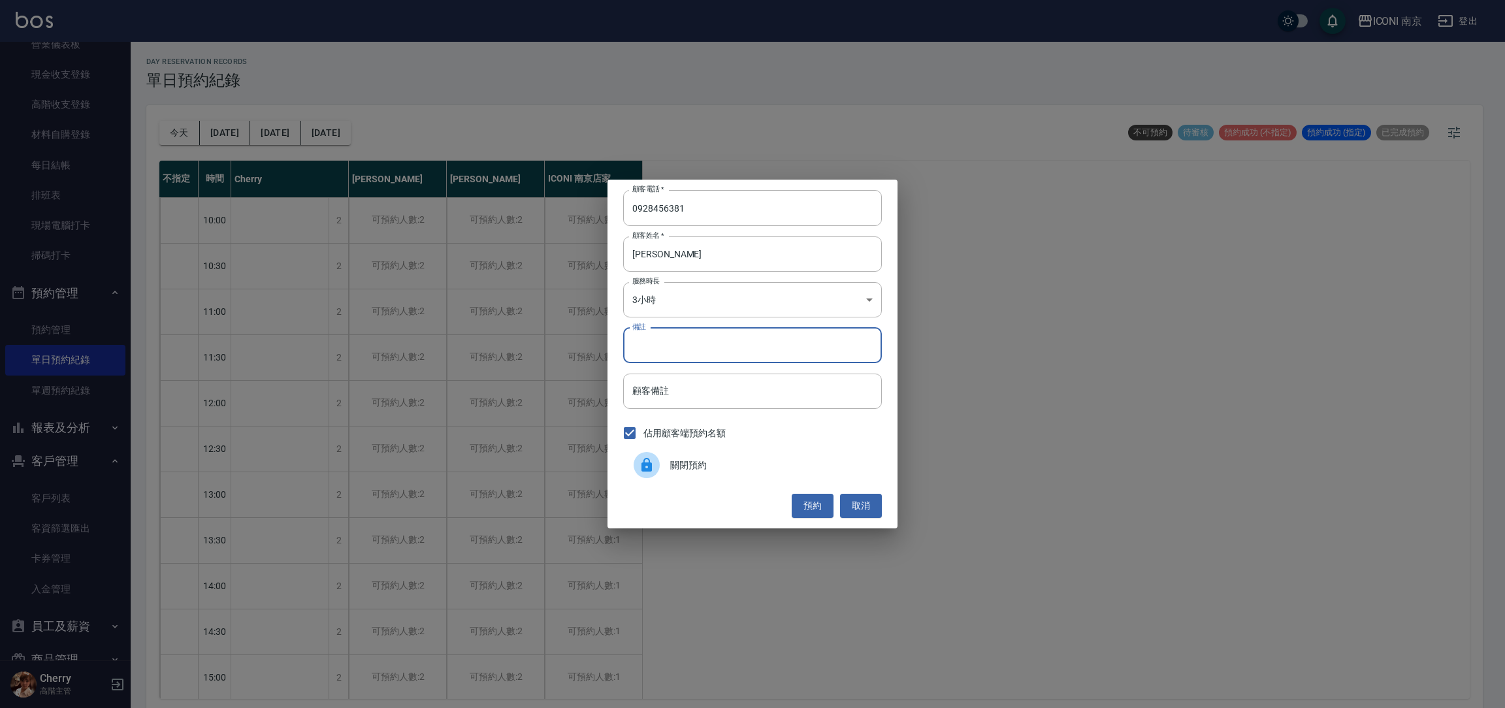
click at [706, 354] on input "備註" at bounding box center [752, 345] width 259 height 35
type input "縮毛1299 15:30離開"
click at [814, 509] on button "預約" at bounding box center [813, 506] width 42 height 24
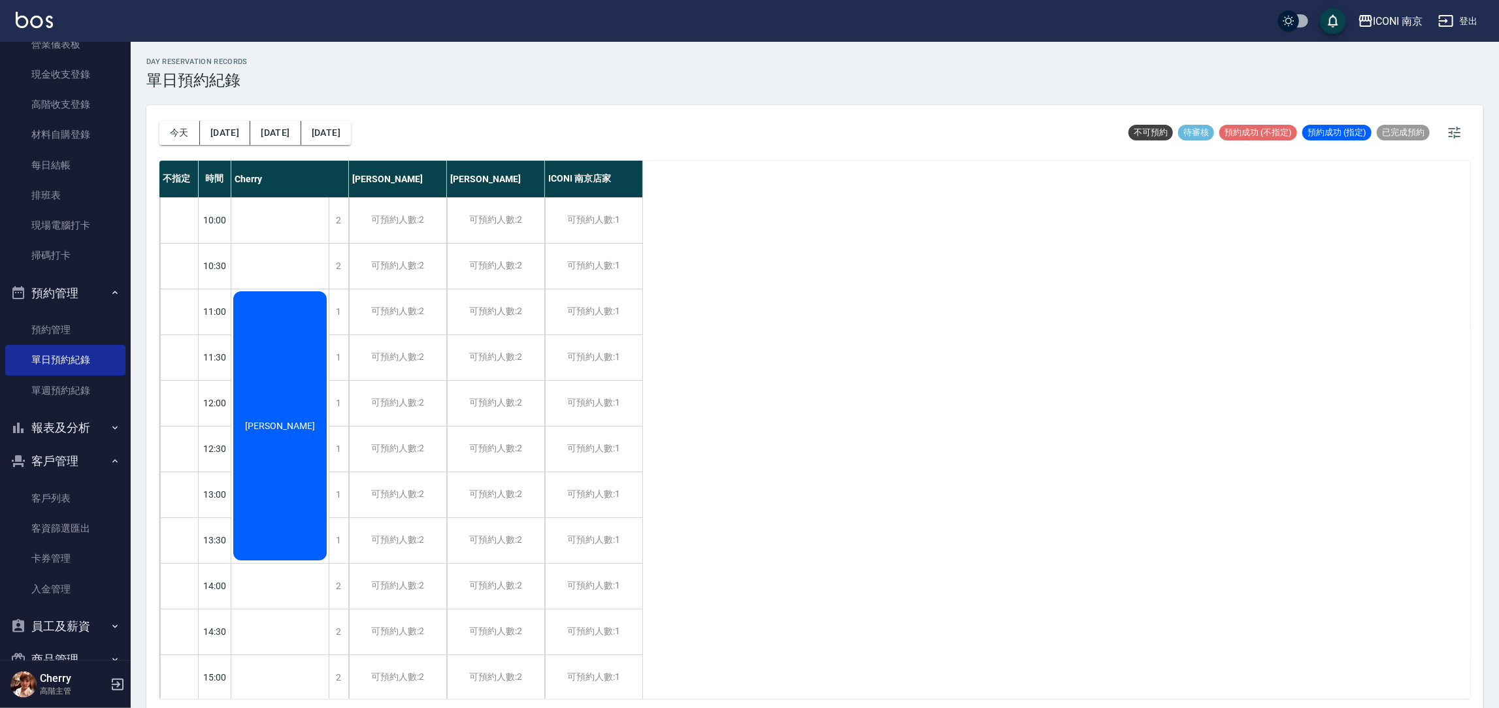
click at [351, 107] on div "[DATE] [DATE] [DATE] [DATE]" at bounding box center [254, 133] width 191 height 56
click at [313, 144] on button "[DATE]" at bounding box center [326, 133] width 50 height 24
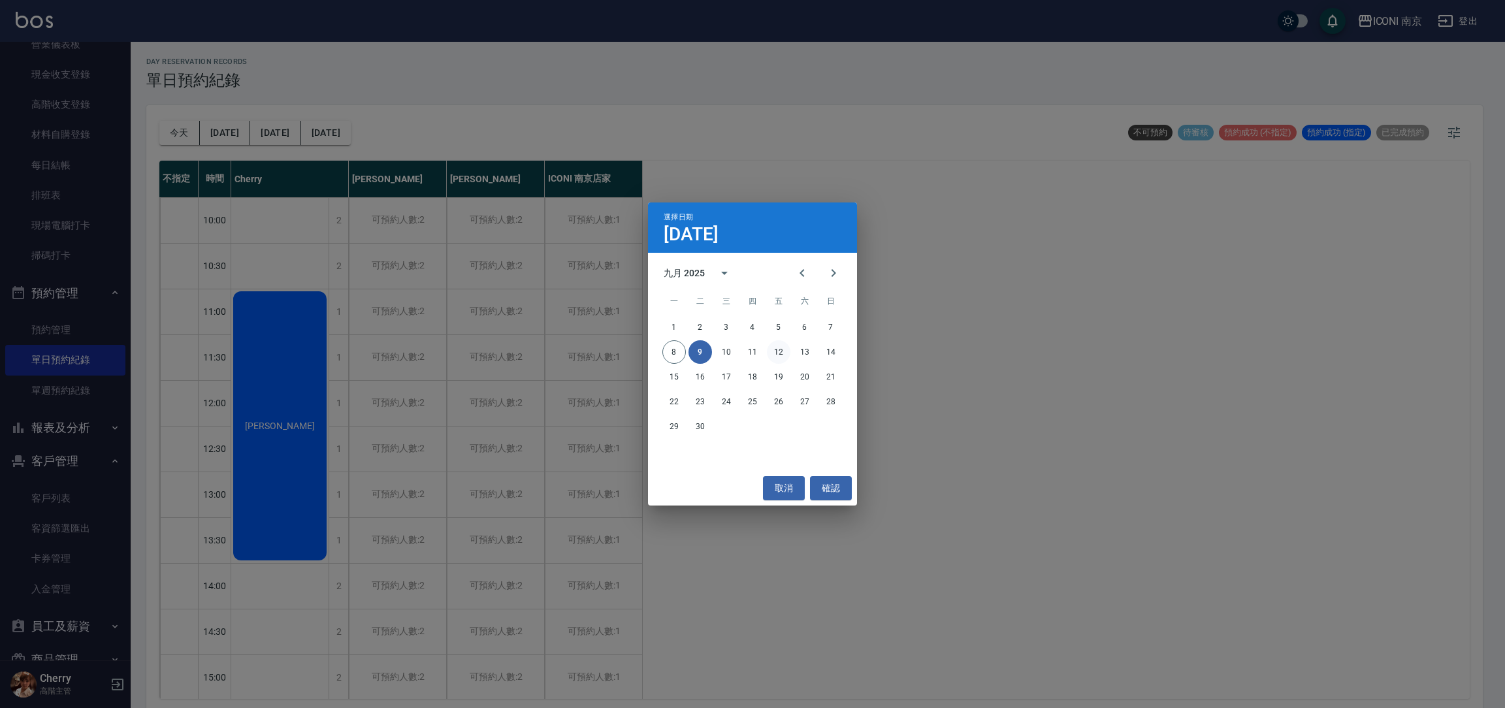
click at [774, 348] on button "12" at bounding box center [779, 352] width 24 height 24
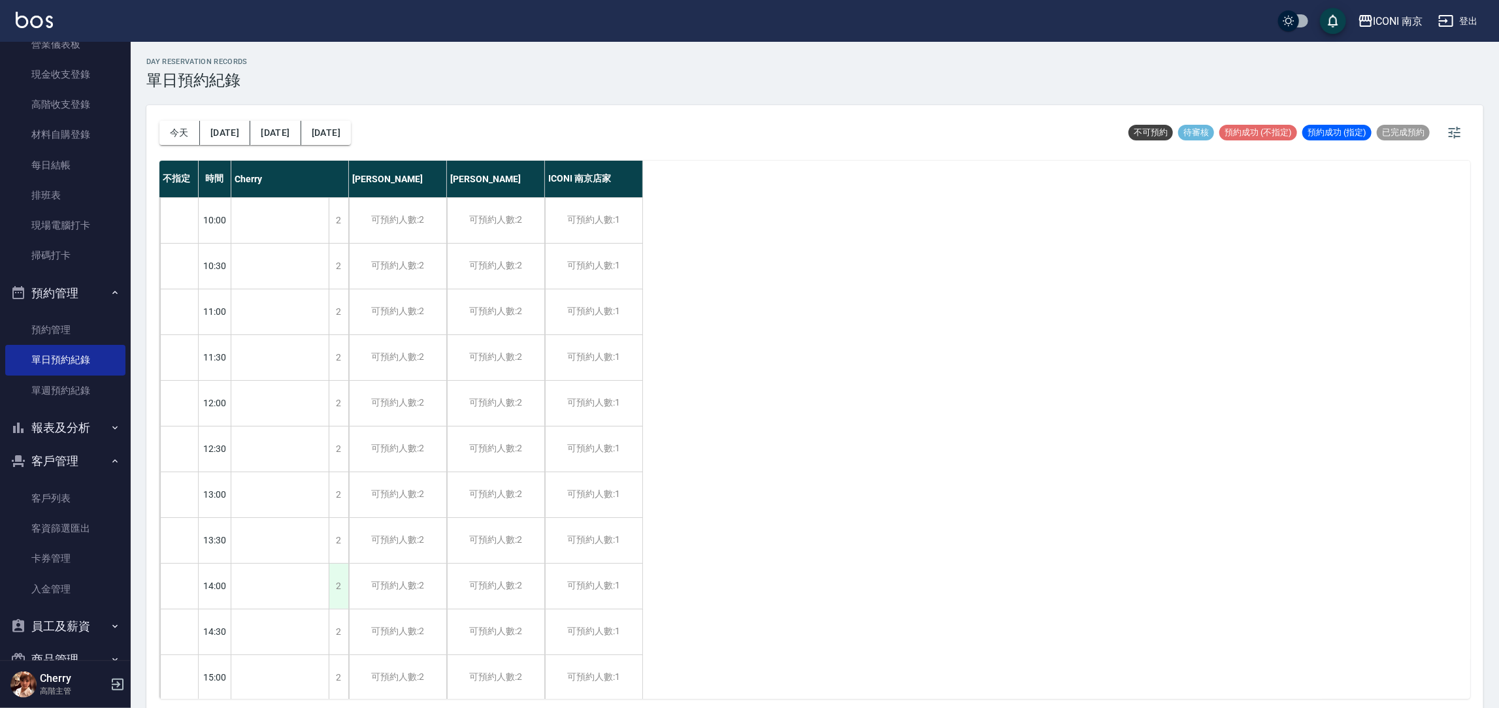
click at [337, 583] on div "2" at bounding box center [339, 586] width 20 height 45
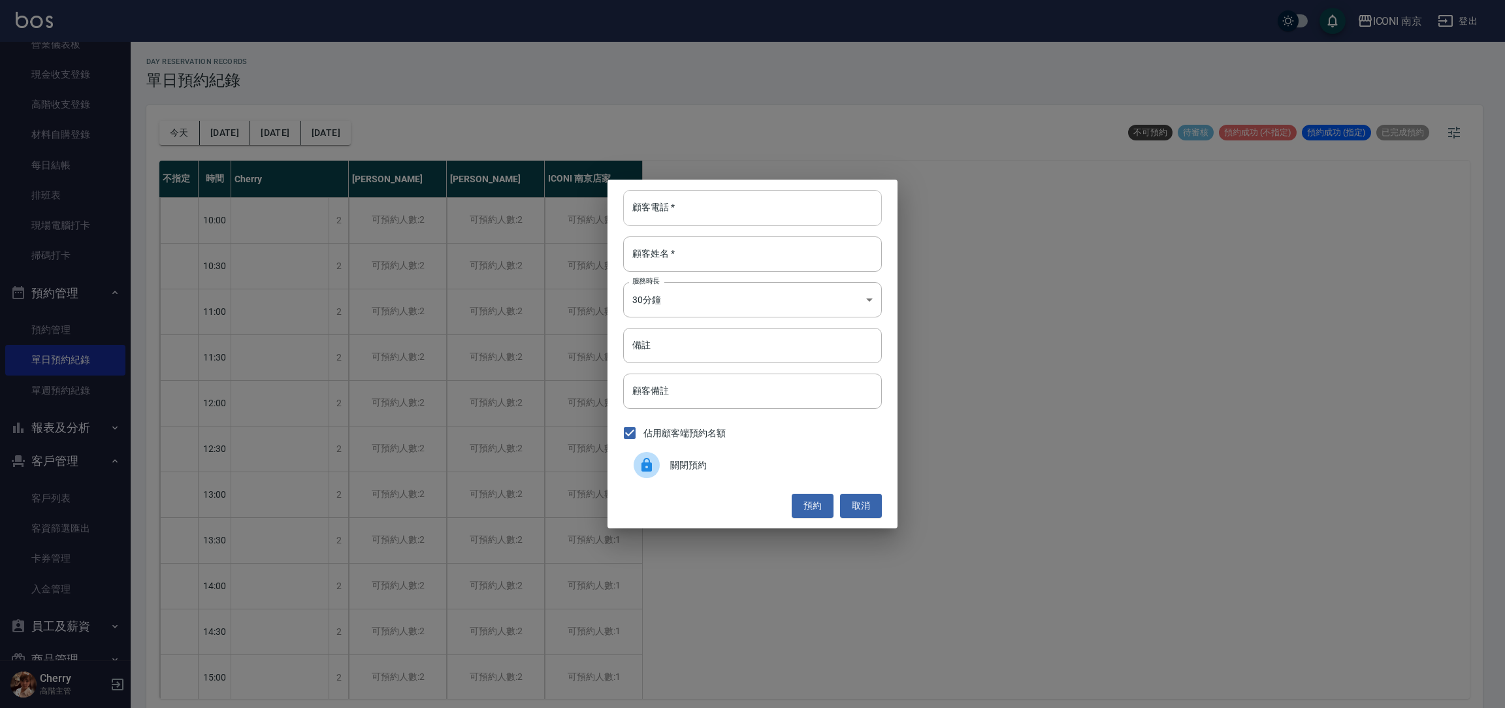
click at [675, 210] on input "顧客電話   *" at bounding box center [752, 207] width 259 height 35
type input "0953735660"
click at [676, 242] on input "顧客姓名   *" at bounding box center [752, 254] width 259 height 35
type input "[PERSON_NAME]"
click at [683, 345] on input "備註" at bounding box center [752, 345] width 259 height 35
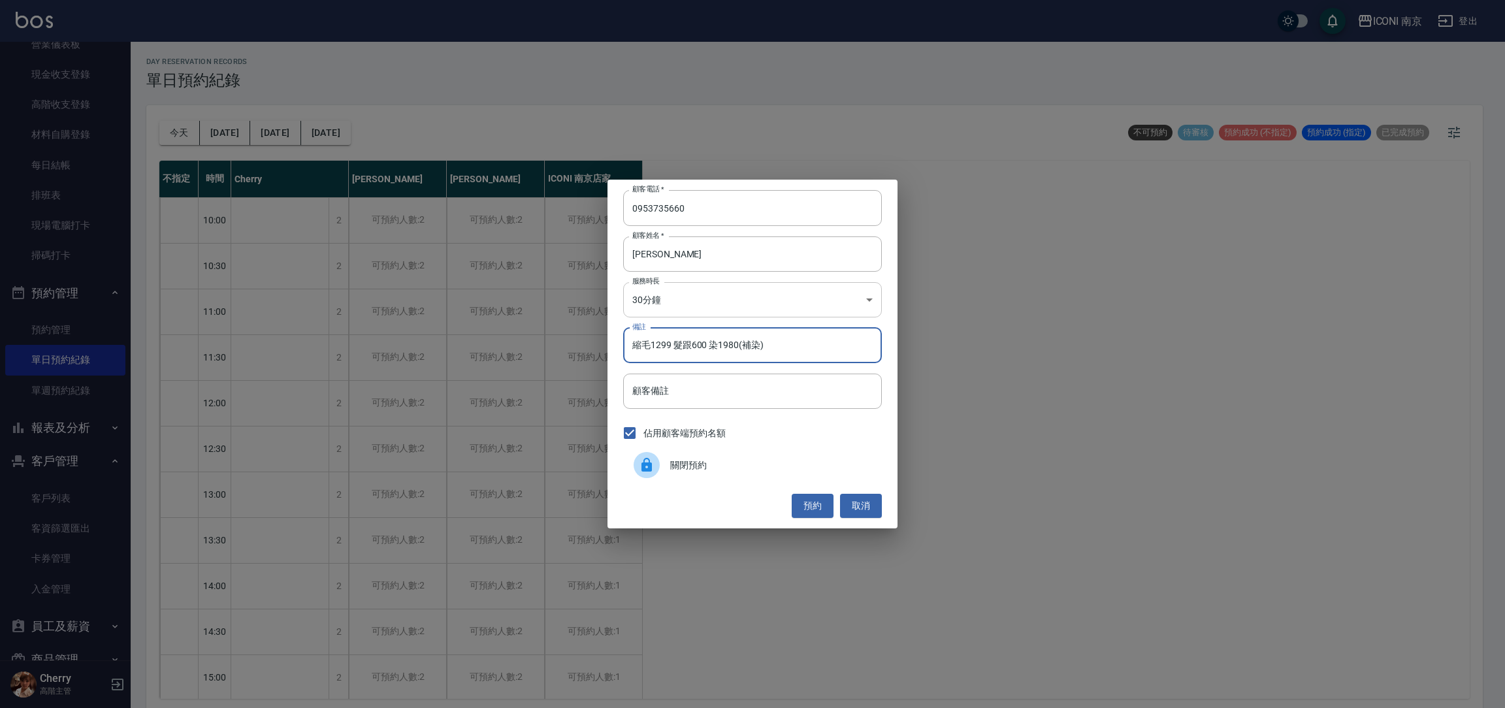
type input "縮毛1299 髮跟600 染1980(補染)"
click at [691, 289] on body "ICONI 南京 登出 櫃檯作業 打帳單 帳單列表 掛單列表 座位開單 營業儀表板 現金收支登錄 高階收支登錄 材料自購登錄 每日結帳 排班表 現場電腦打卡 …" at bounding box center [752, 356] width 1505 height 712
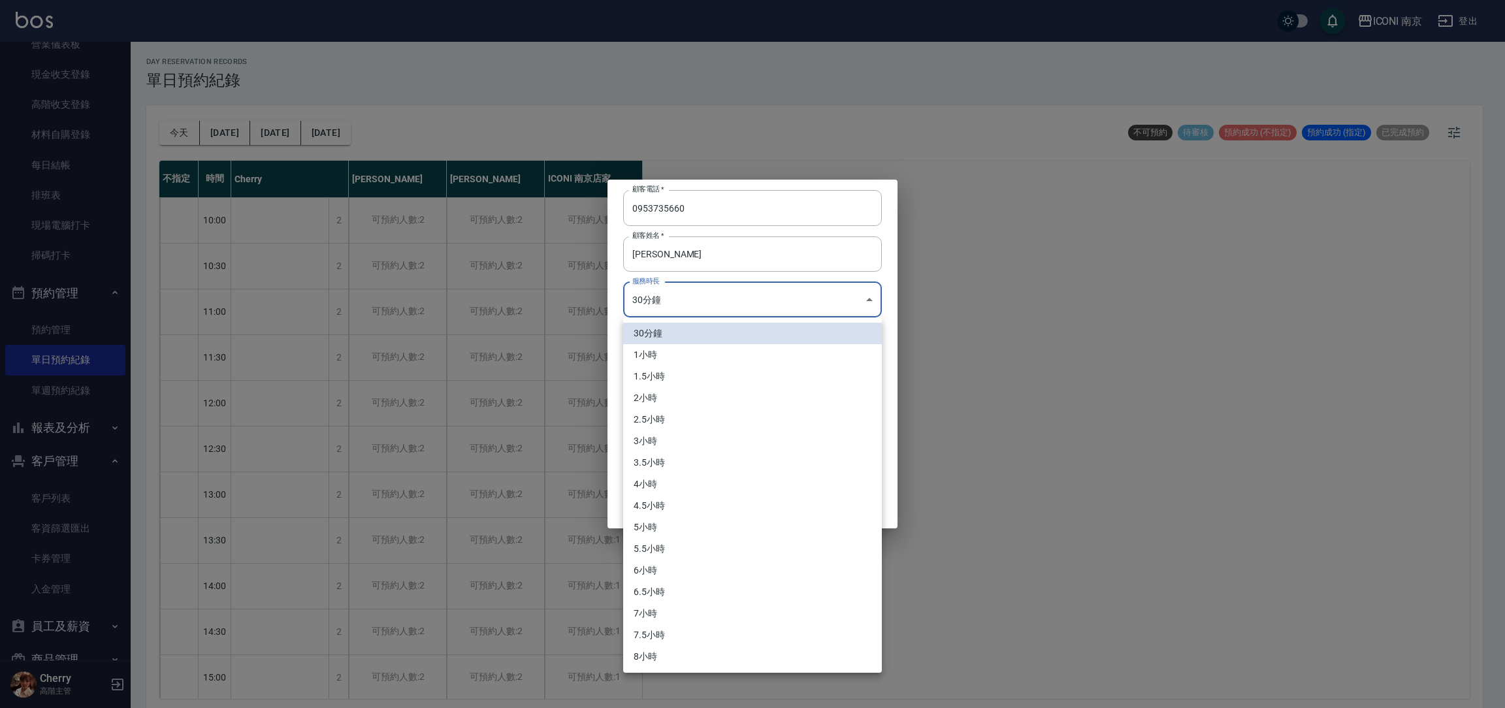
drag, startPoint x: 657, startPoint y: 531, endPoint x: 663, endPoint y: 525, distance: 8.4
click at [657, 529] on li "5小時" at bounding box center [752, 528] width 259 height 22
type input "10"
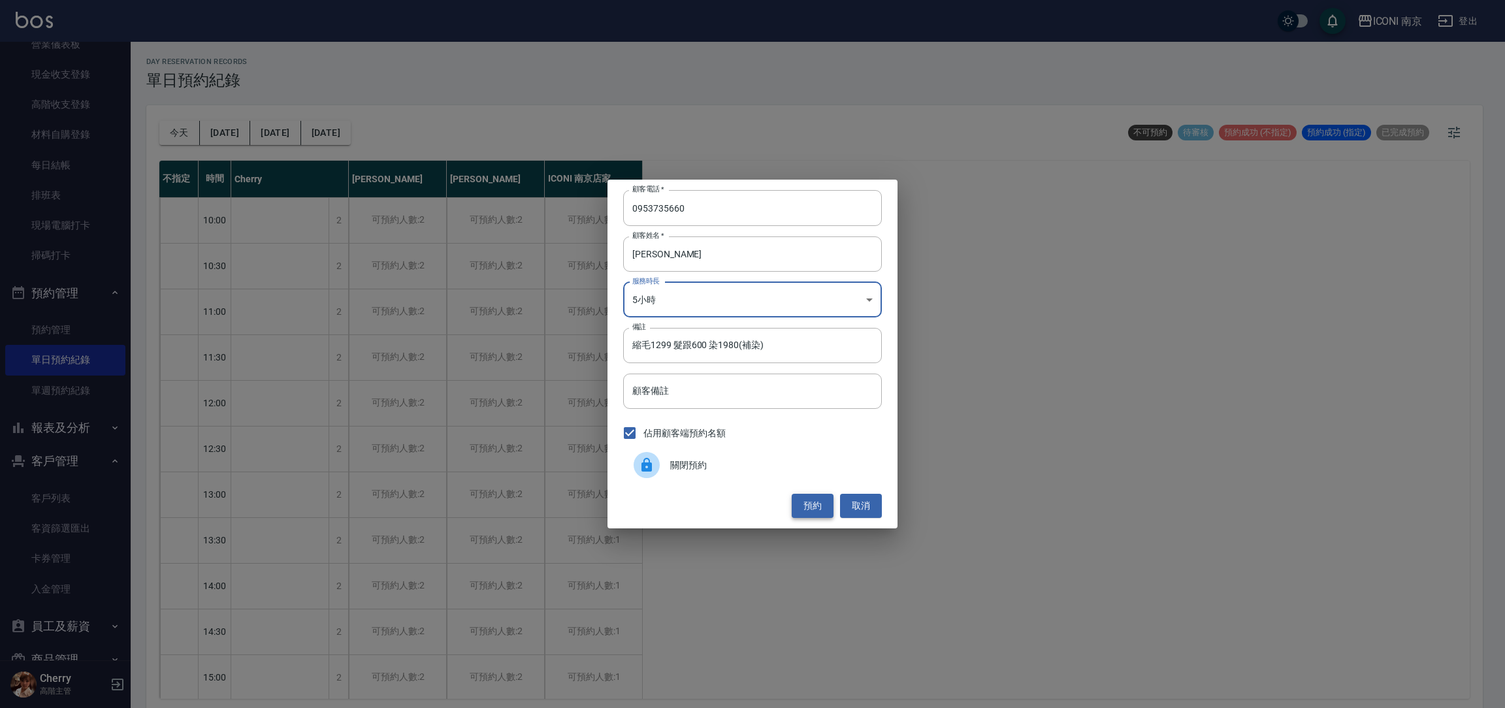
click at [806, 502] on button "預約" at bounding box center [813, 506] width 42 height 24
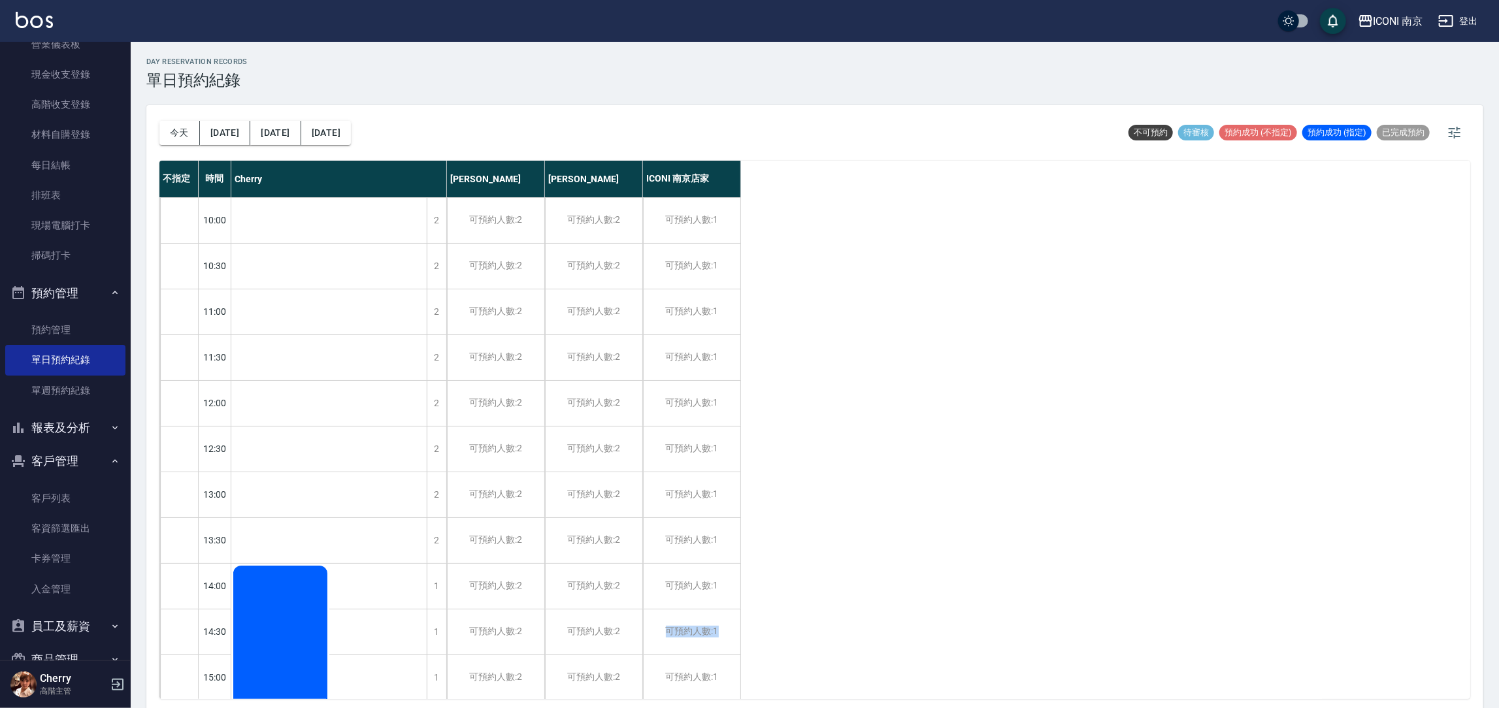
drag, startPoint x: 888, startPoint y: 565, endPoint x: 950, endPoint y: 647, distance: 102.6
click at [950, 647] on div "不指定 時間 Cherry [PERSON_NAME] [PERSON_NAME] ICONI 南京店家 10:00 10:30 11:00 11:30 12…" at bounding box center [814, 430] width 1311 height 538
click at [943, 378] on div "不指定 時間 Cherry [PERSON_NAME] [PERSON_NAME] ICONI 南京店家 10:00 10:30 11:00 11:30 12…" at bounding box center [814, 430] width 1311 height 538
click at [218, 133] on button "[DATE]" at bounding box center [225, 133] width 50 height 24
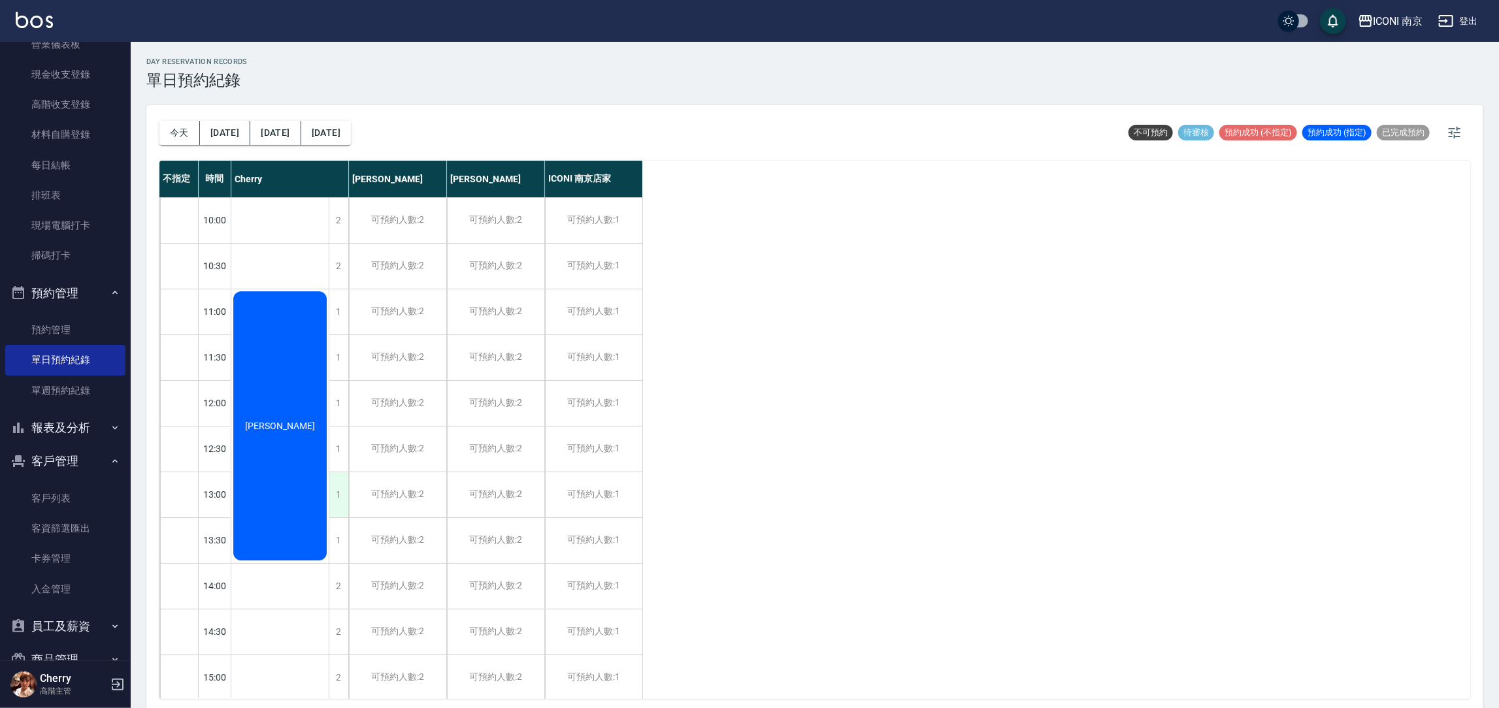
click at [340, 502] on div "1" at bounding box center [339, 494] width 20 height 45
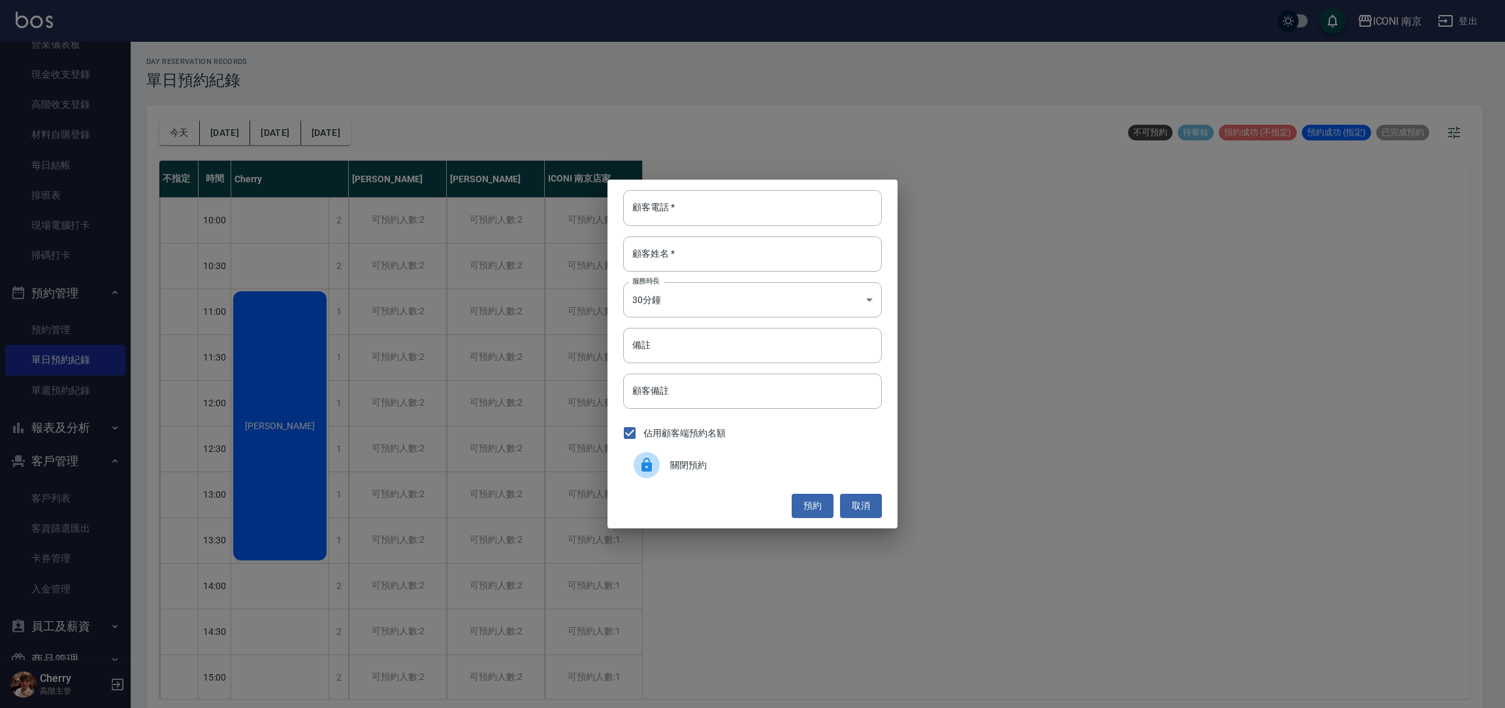
click at [723, 169] on div "顧客電話   * 顧客電話   * 顧客姓名   * 顧客姓名   * 服務時長 30分鐘 1 服務時長 備註 備註 顧客備註 顧客備註 佔用顧客端預約名額 …" at bounding box center [752, 354] width 1505 height 708
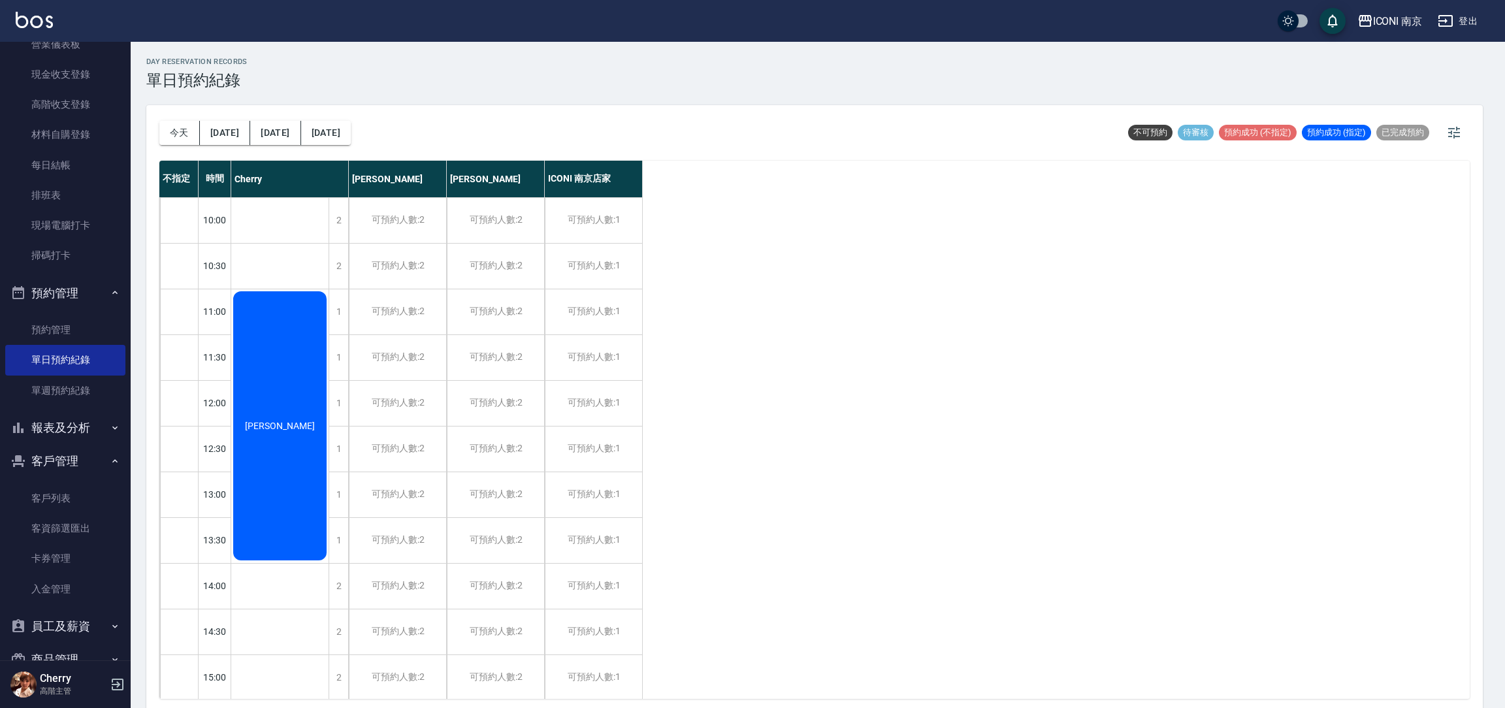
click at [717, 217] on input "顧客電話   *" at bounding box center [752, 207] width 259 height 35
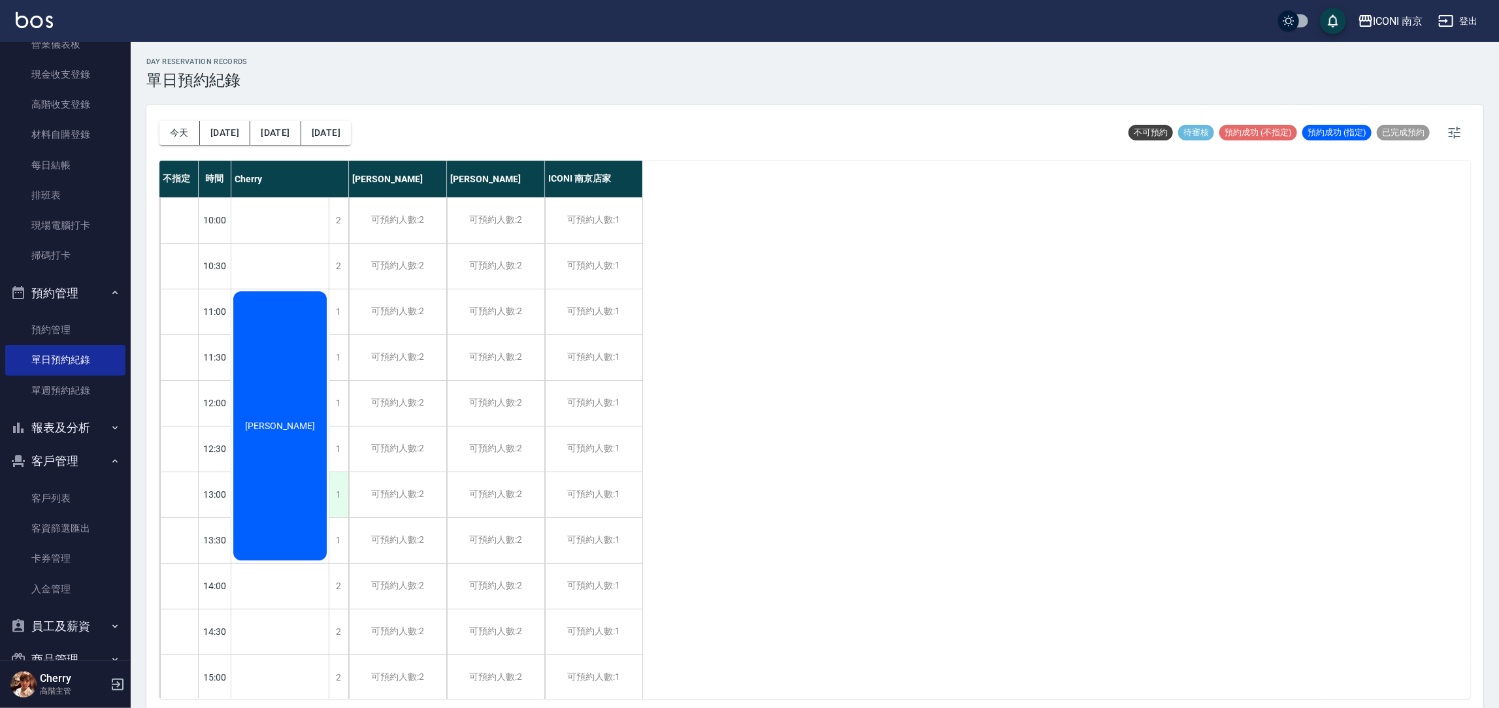
click at [342, 486] on div "1" at bounding box center [339, 494] width 20 height 45
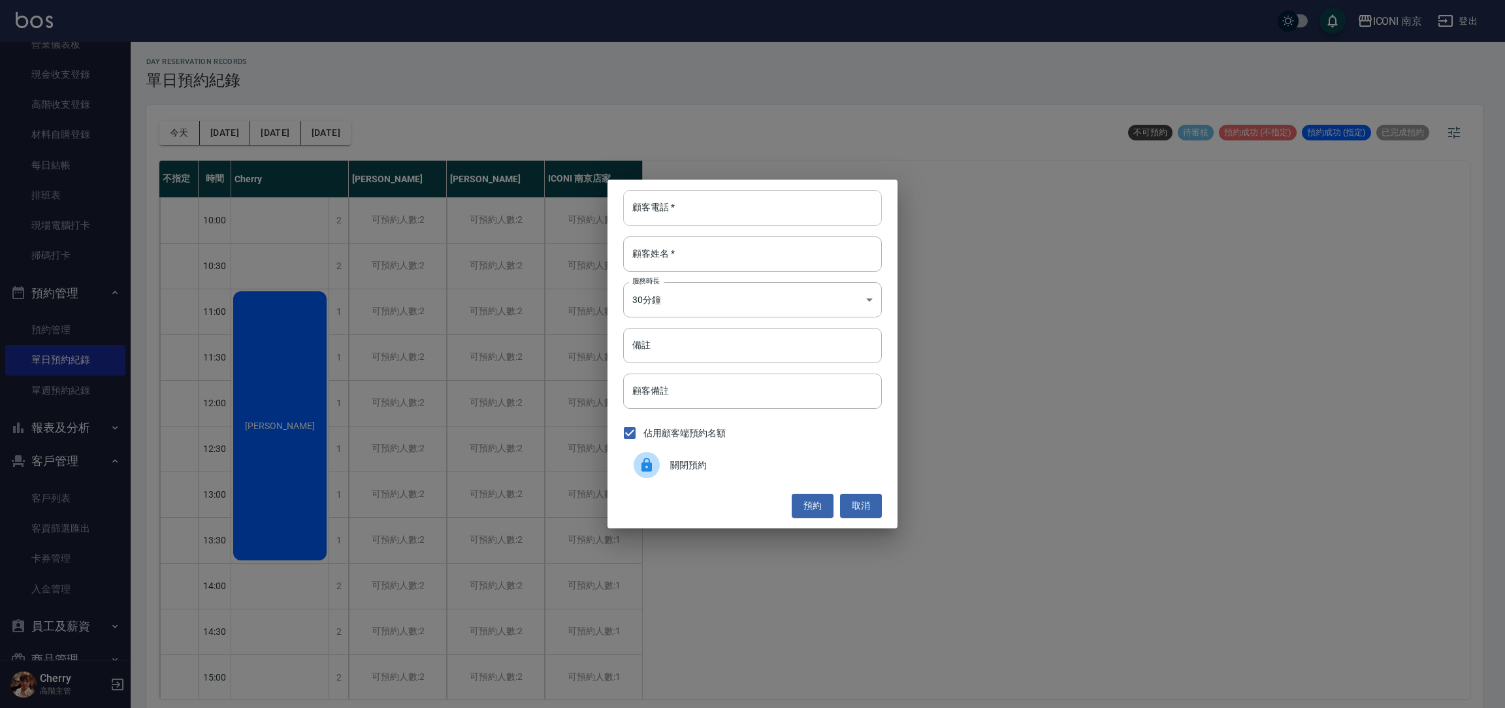
click at [708, 213] on input "顧客電話   *" at bounding box center [752, 207] width 259 height 35
type input "0989647130"
click at [675, 264] on input "顧客姓名   *" at bounding box center [752, 254] width 259 height 35
type input "[PERSON_NAME]"
click at [704, 282] on body "ICONI 南京 登出 櫃檯作業 打帳單 帳單列表 掛單列表 座位開單 營業儀表板 現金收支登錄 高階收支登錄 材料自購登錄 每日結帳 排班表 現場電腦打卡 …" at bounding box center [752, 356] width 1505 height 712
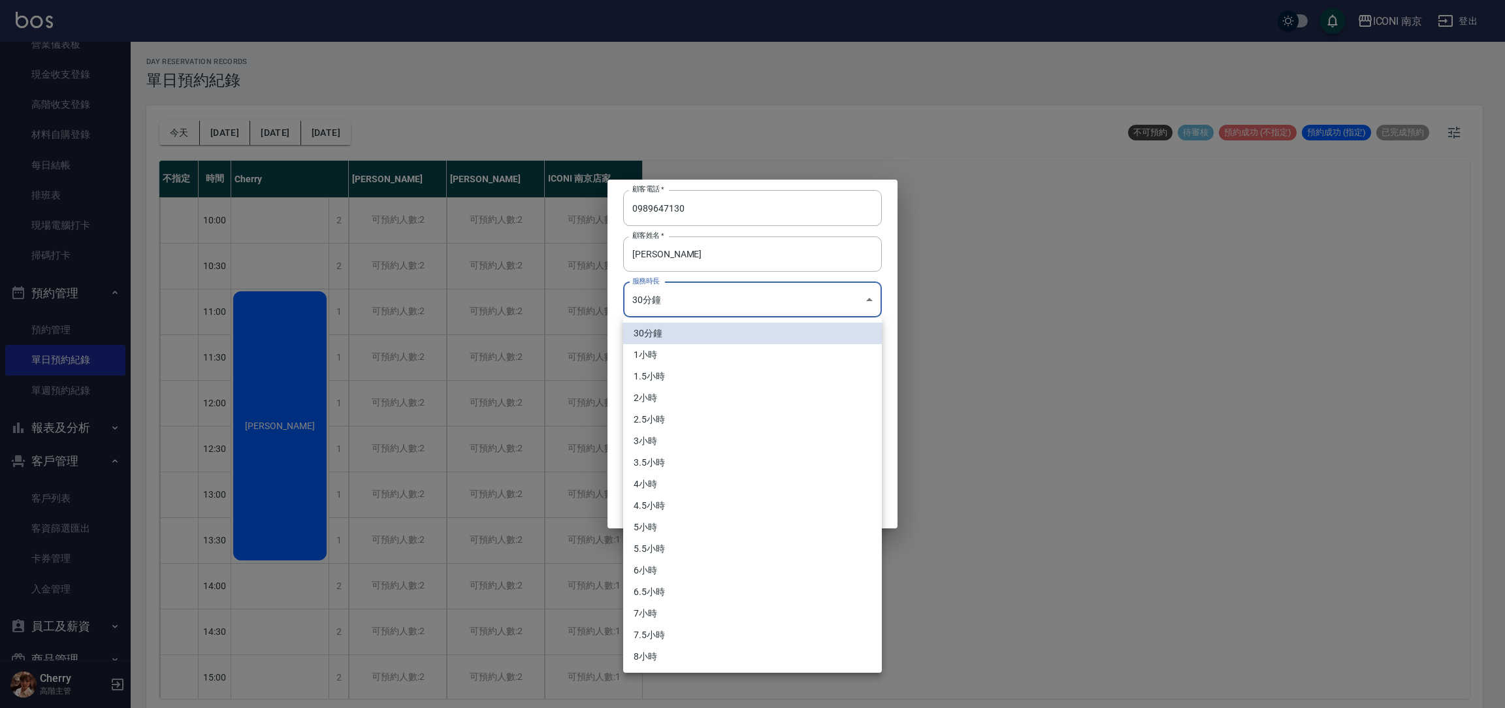
click at [687, 439] on li "3小時" at bounding box center [752, 442] width 259 height 22
type input "6"
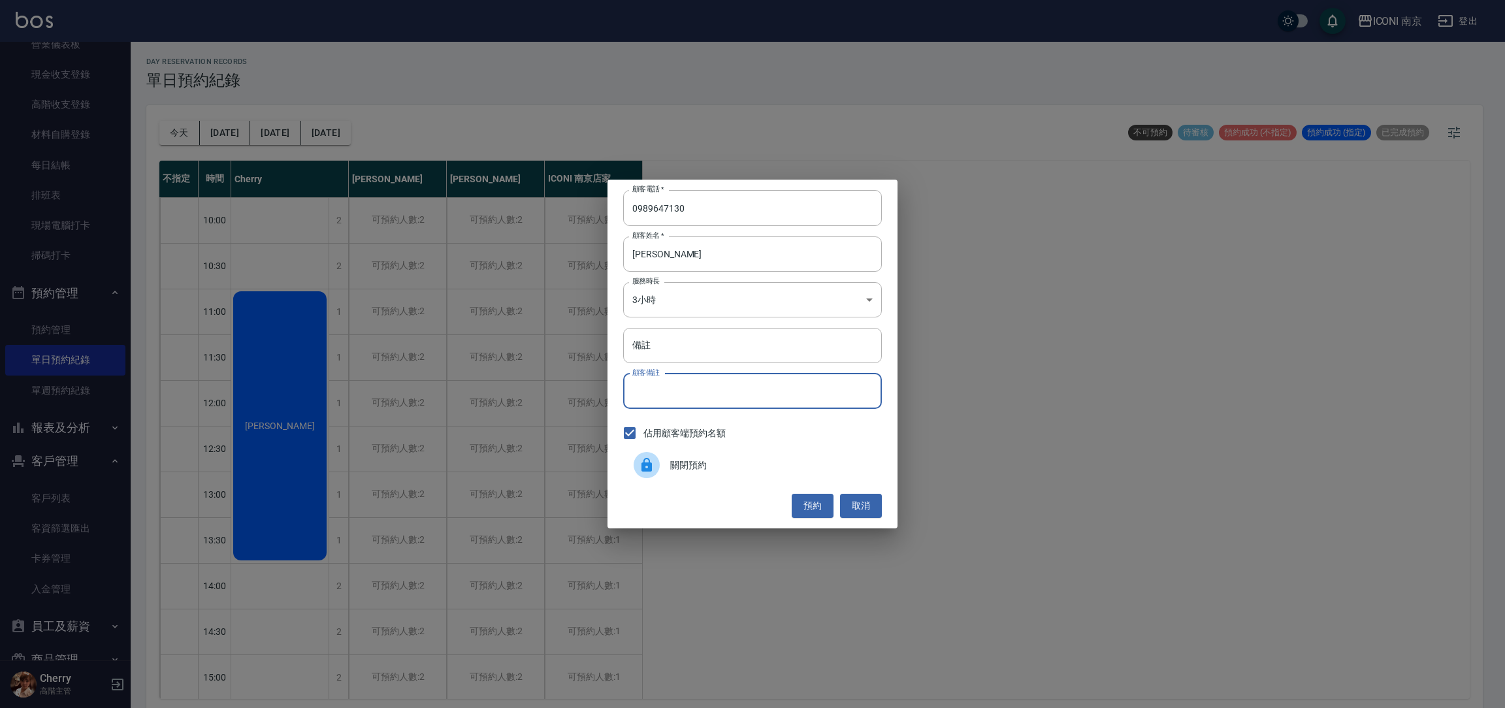
drag, startPoint x: 691, startPoint y: 392, endPoint x: 688, endPoint y: 369, distance: 23.0
click at [689, 391] on input "顧客備註" at bounding box center [752, 391] width 259 height 35
click at [688, 357] on input "備註" at bounding box center [752, 345] width 259 height 35
type input "縮毛1299"
click at [807, 506] on button "預約" at bounding box center [813, 506] width 42 height 24
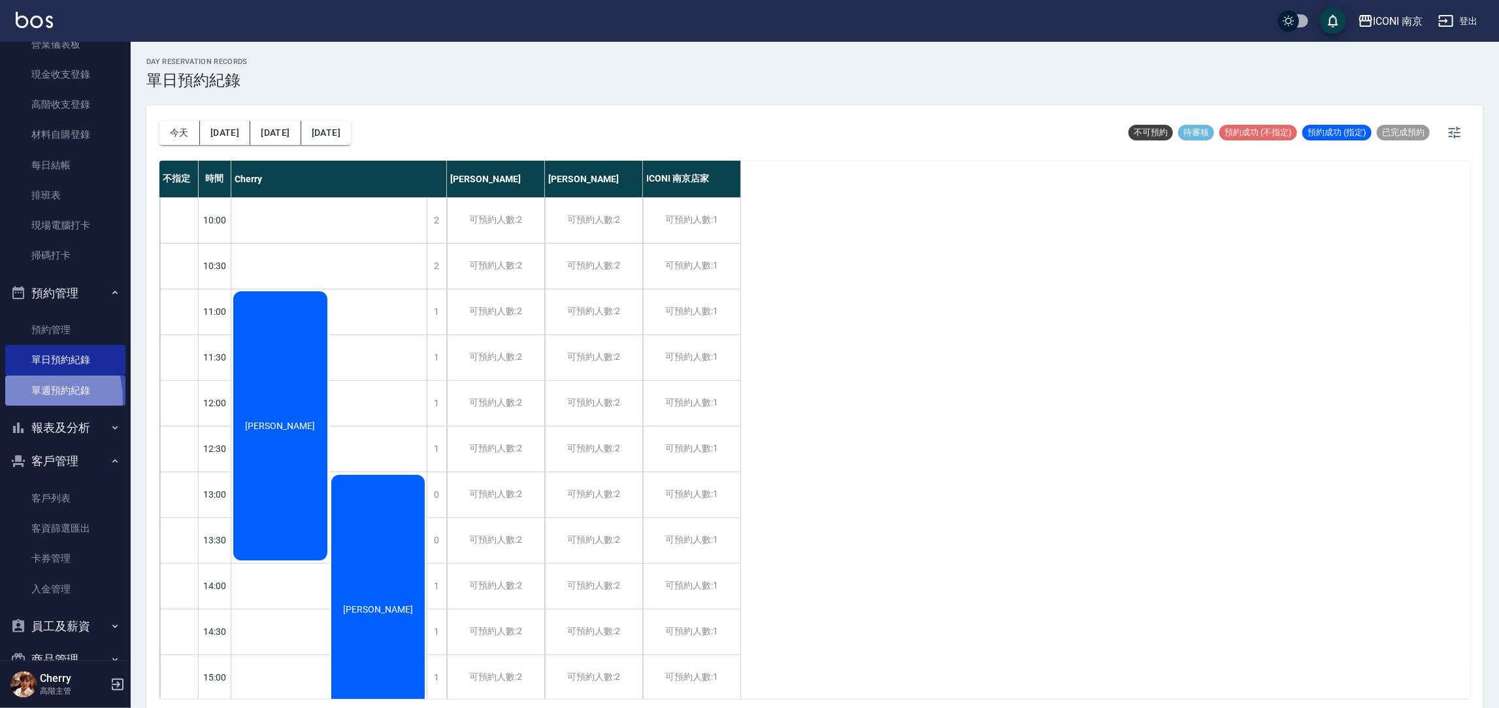
click at [19, 400] on link "單週預約紀錄" at bounding box center [65, 391] width 120 height 30
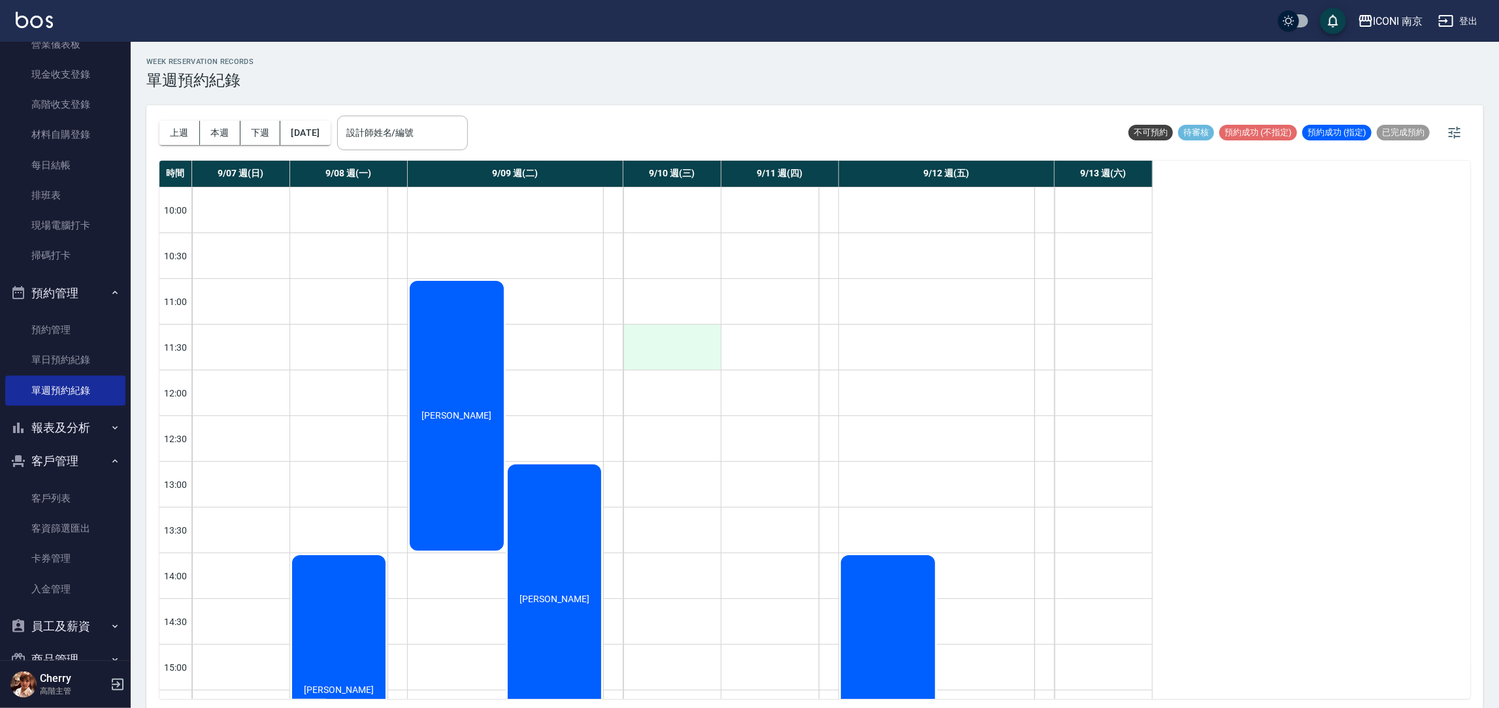
click at [684, 365] on div at bounding box center [671, 347] width 97 height 45
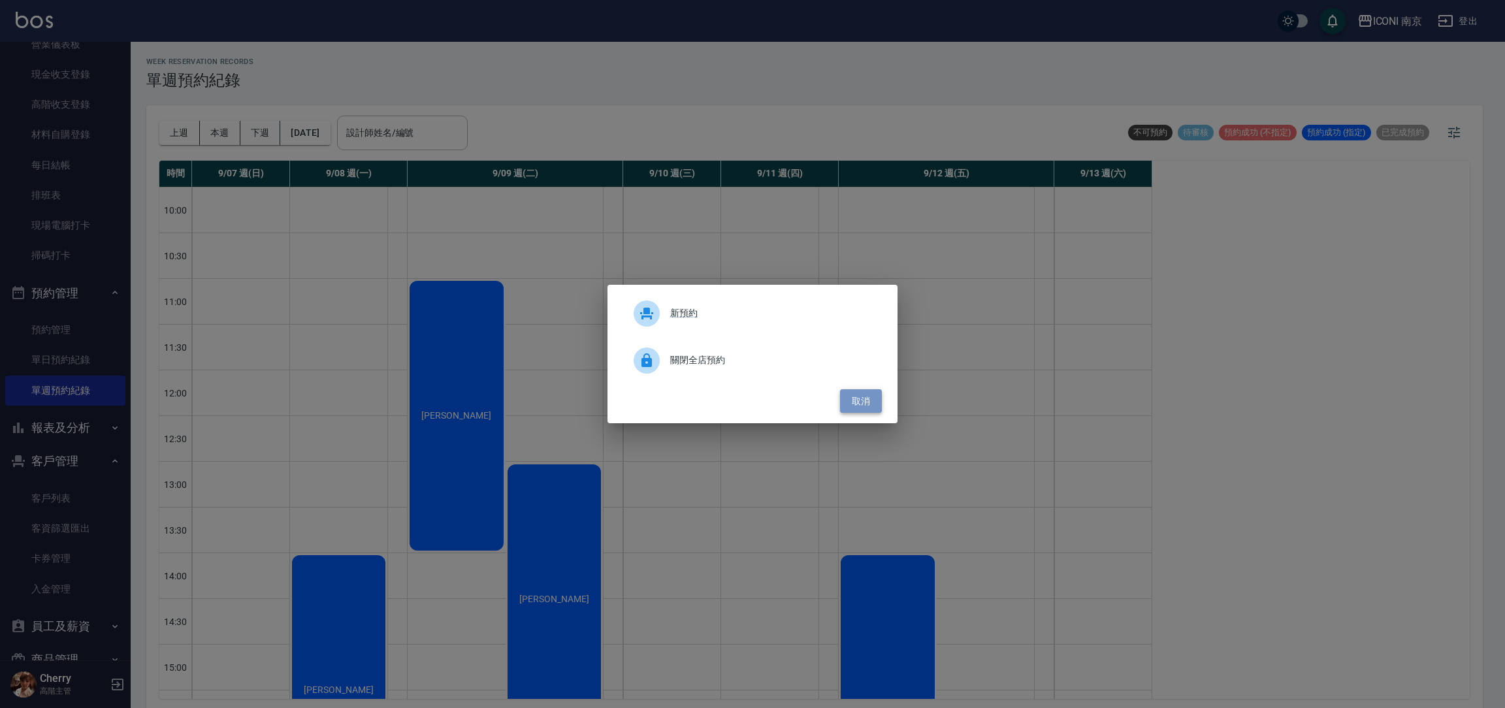
click at [856, 400] on button "取消" at bounding box center [861, 401] width 42 height 24
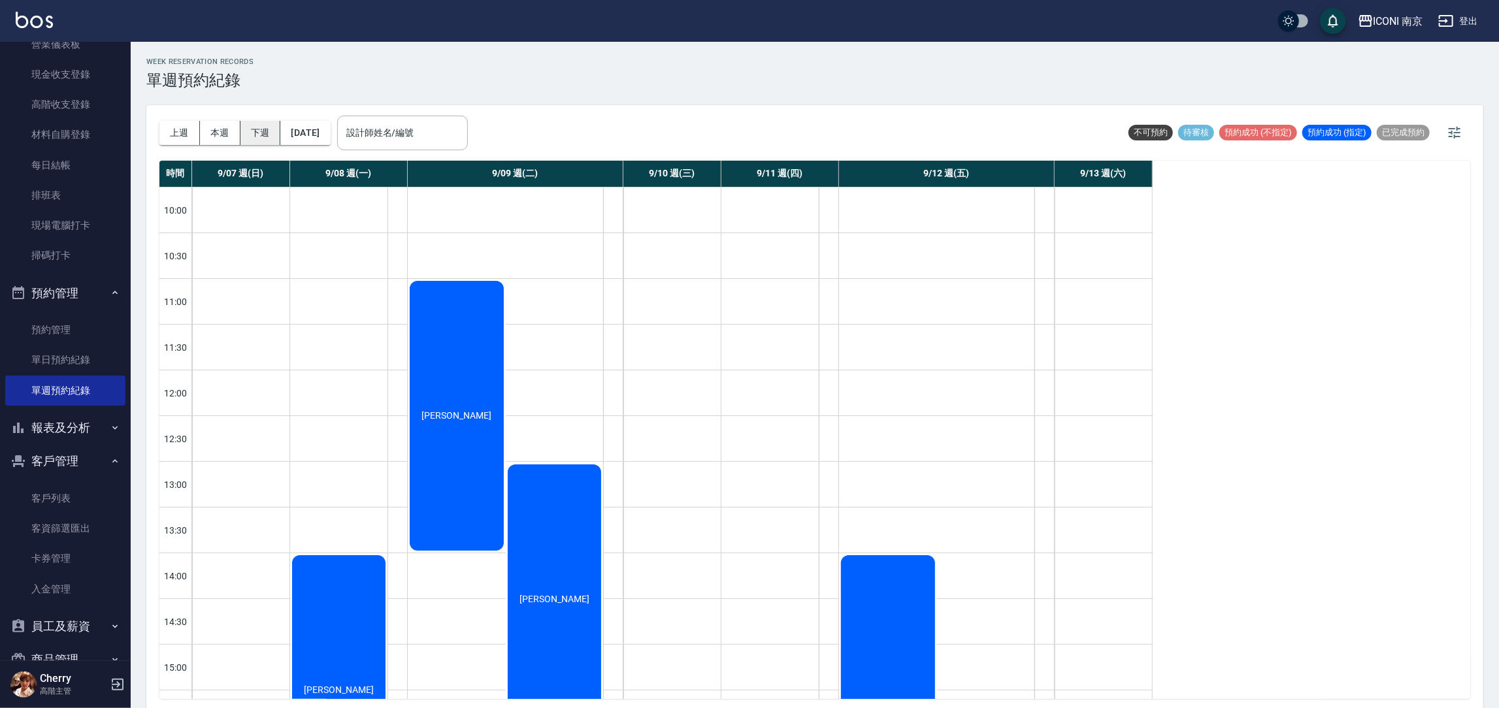
click at [261, 137] on button "下週" at bounding box center [260, 133] width 41 height 24
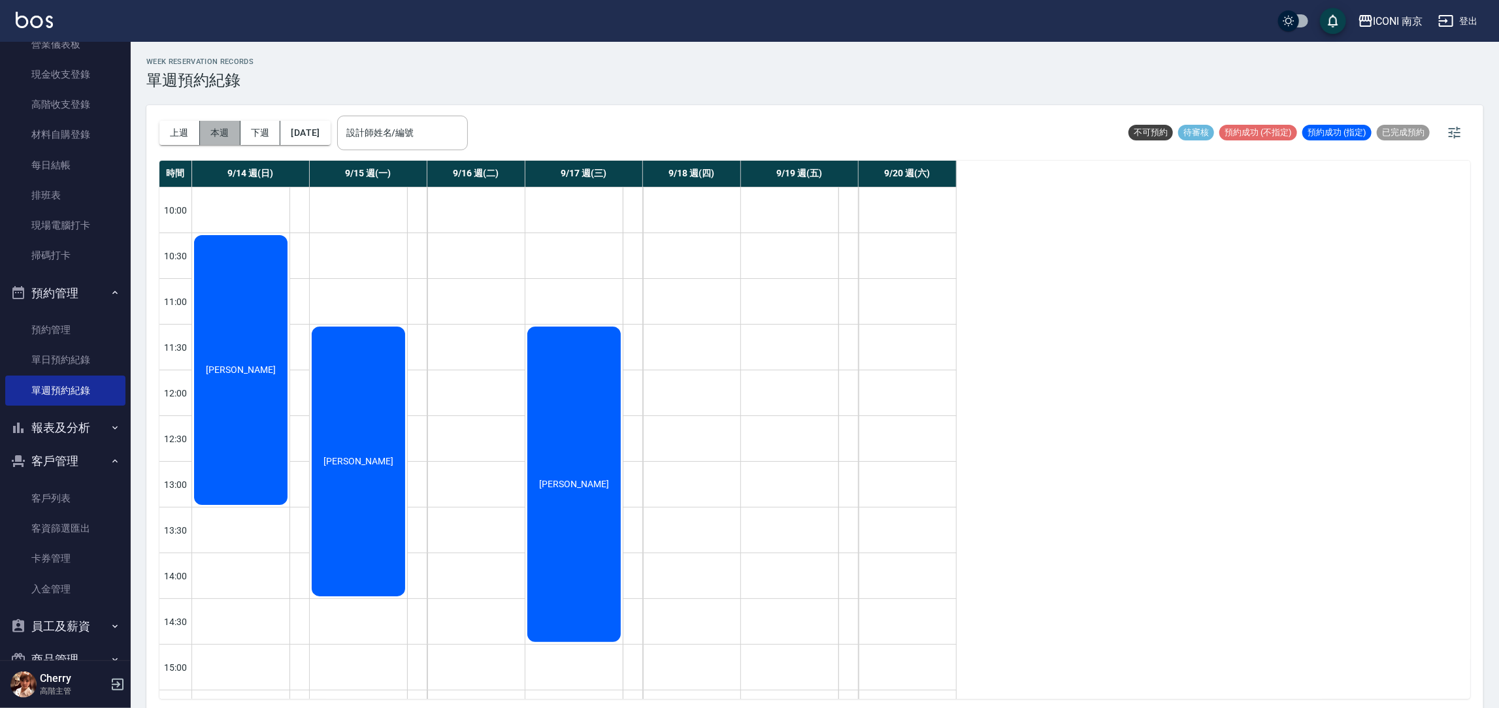
click at [218, 131] on button "本週" at bounding box center [220, 133] width 41 height 24
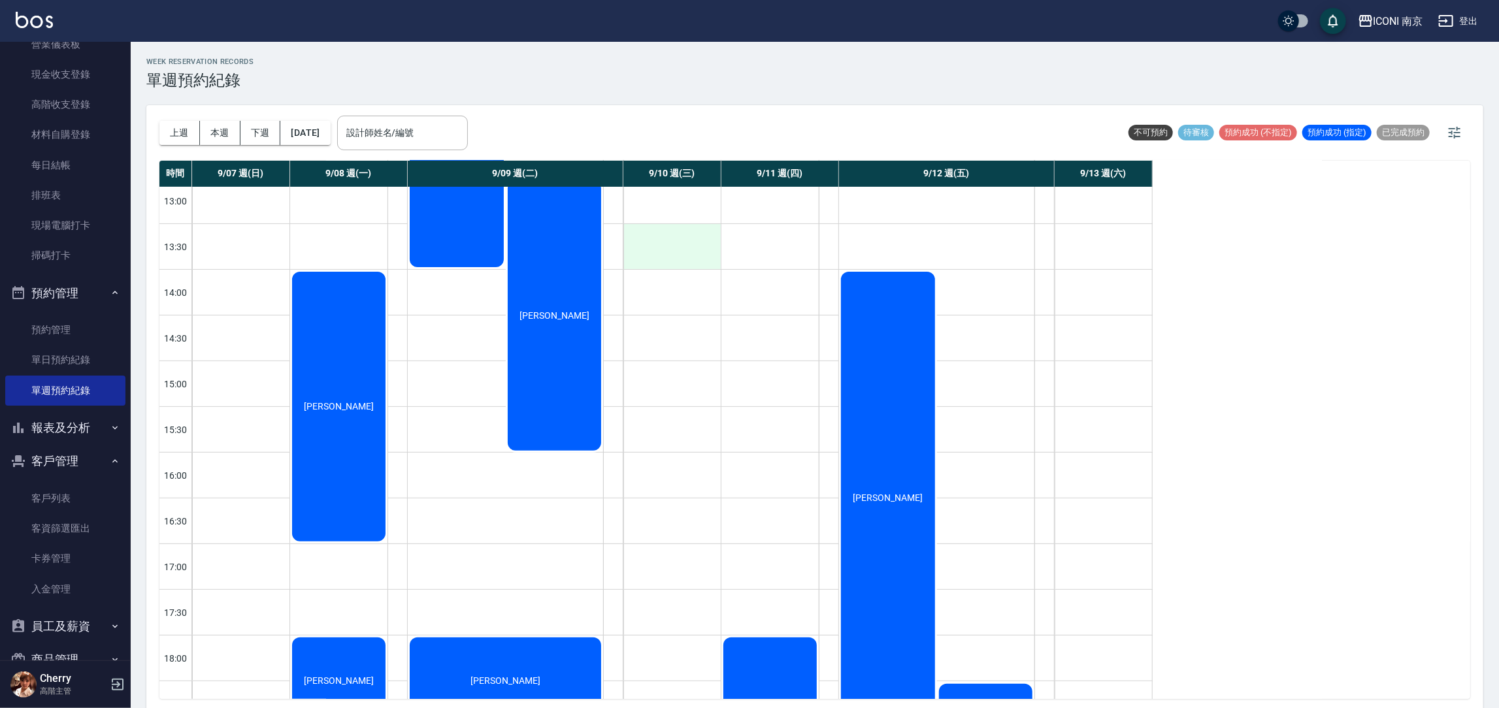
scroll to position [293, 0]
